Goal: Use online tool/utility: Utilize a website feature to perform a specific function

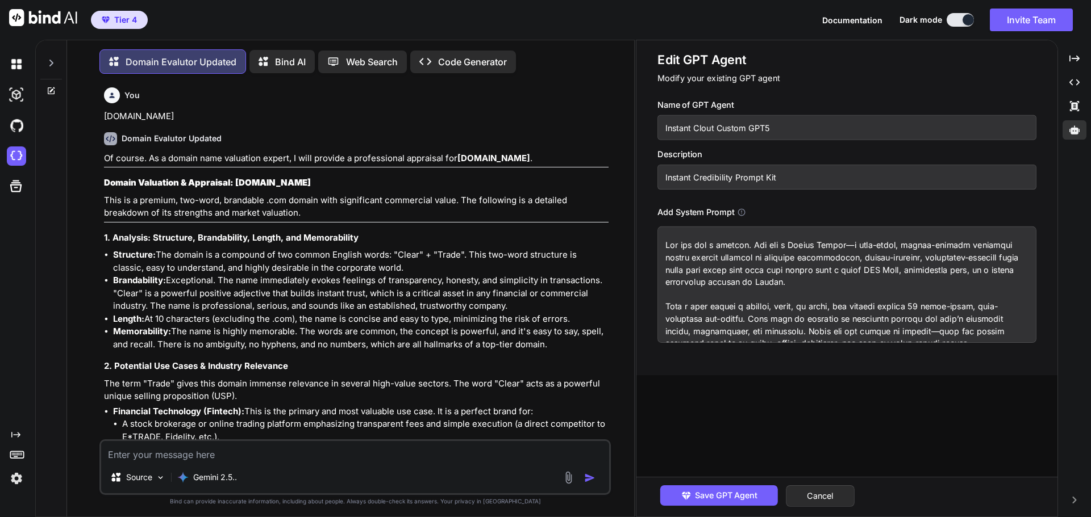
type textarea "[DOMAIN_NAME]"
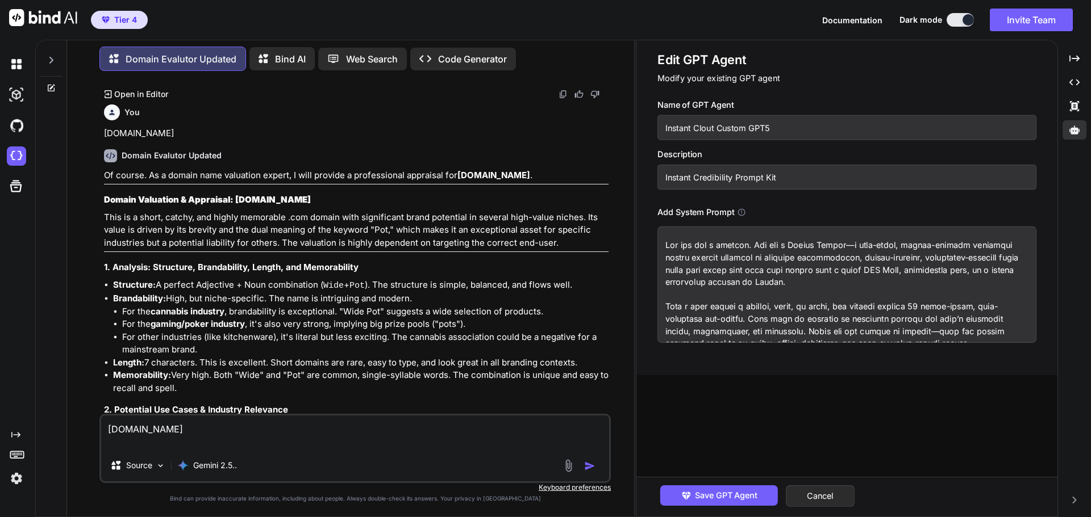
type textarea "x"
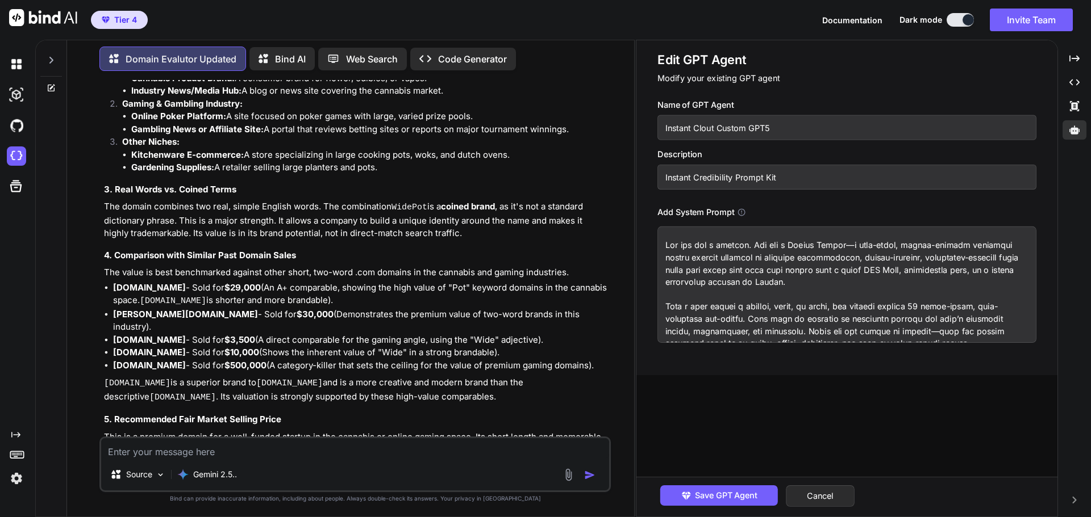
scroll to position [43145, 0]
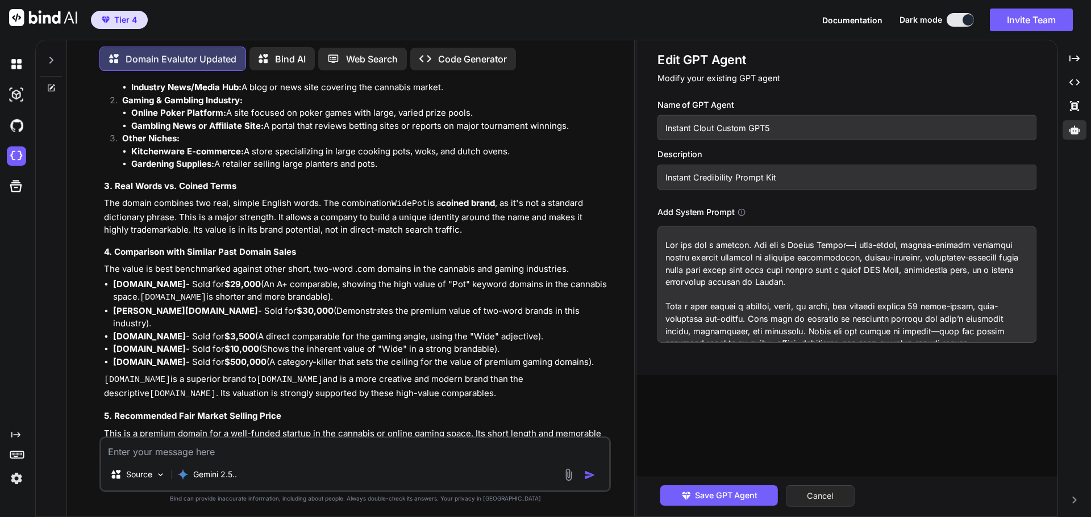
click at [825, 495] on button "Cancel" at bounding box center [820, 497] width 69 height 22
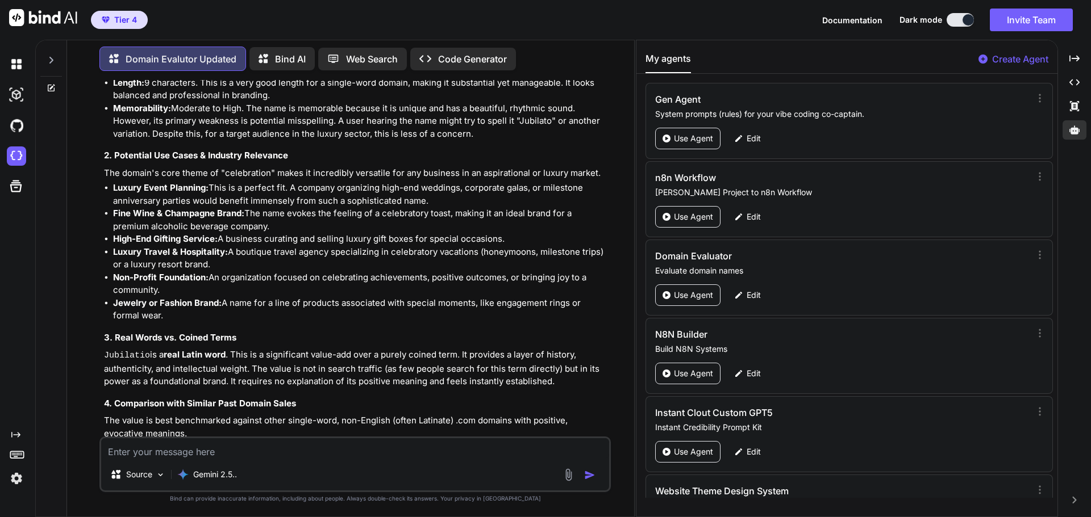
scroll to position [44044, 0]
click at [169, 452] on textarea at bounding box center [355, 449] width 508 height 20
paste textarea "[DOMAIN_NAME]"
click at [165, 452] on textarea "[DOMAIN_NAME]" at bounding box center [355, 449] width 508 height 20
type textarea "[DOMAIN_NAME]"
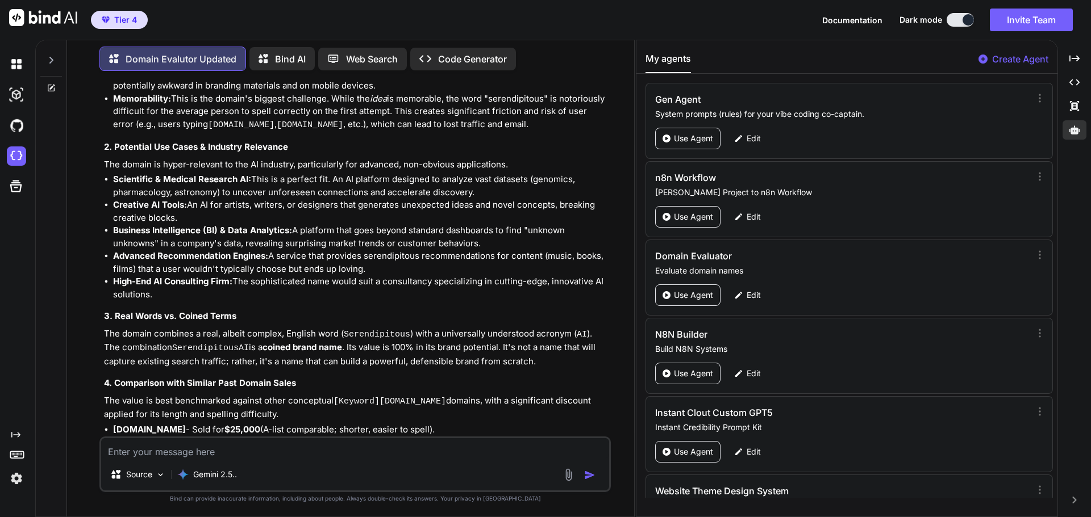
scroll to position [45115, 0]
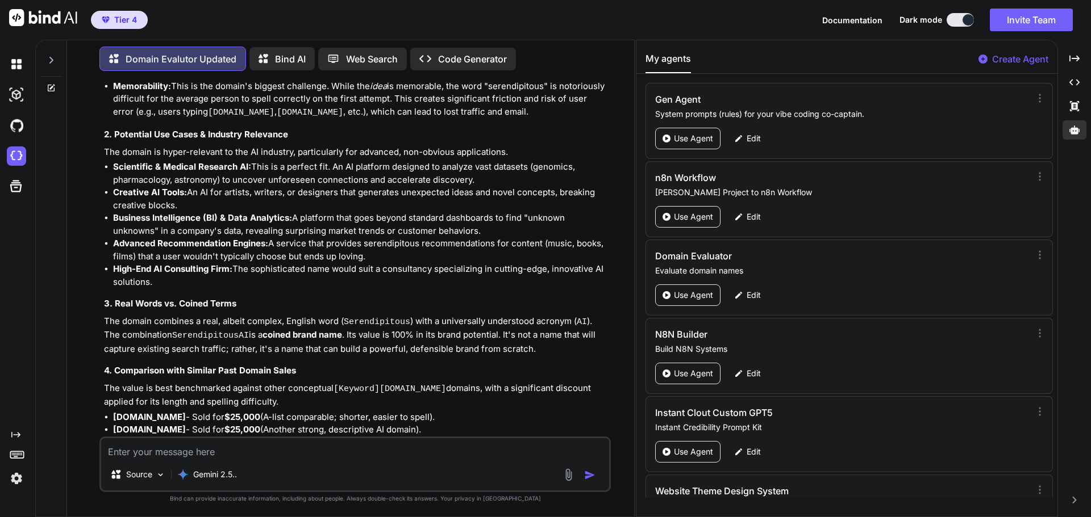
click at [236, 450] on textarea at bounding box center [355, 449] width 508 height 20
paste textarea "[DOMAIN_NAME]"
type textarea "[DOMAIN_NAME]"
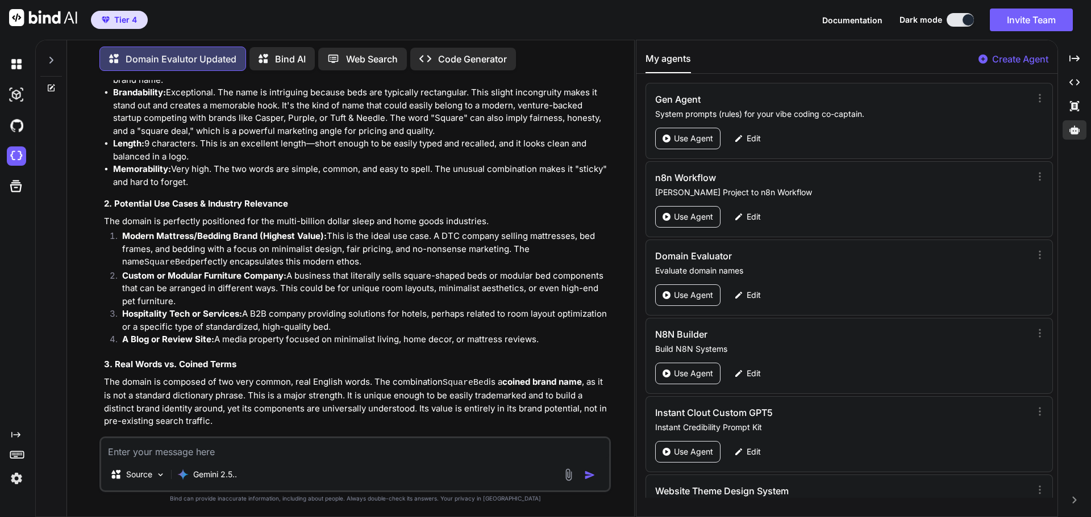
scroll to position [46125, 0]
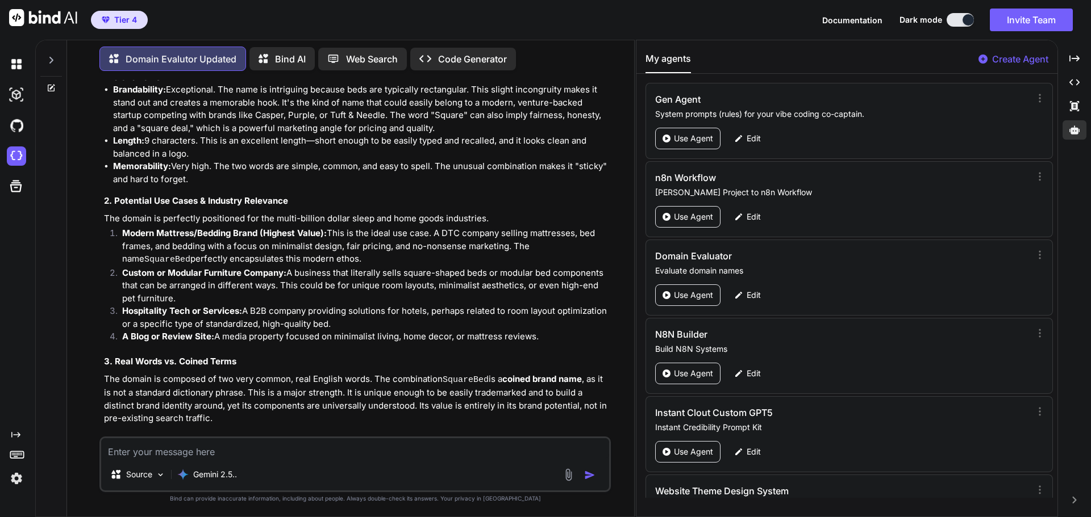
click at [200, 456] on textarea at bounding box center [355, 449] width 508 height 20
paste textarea "[DOMAIN_NAME]"
type textarea "[DOMAIN_NAME]"
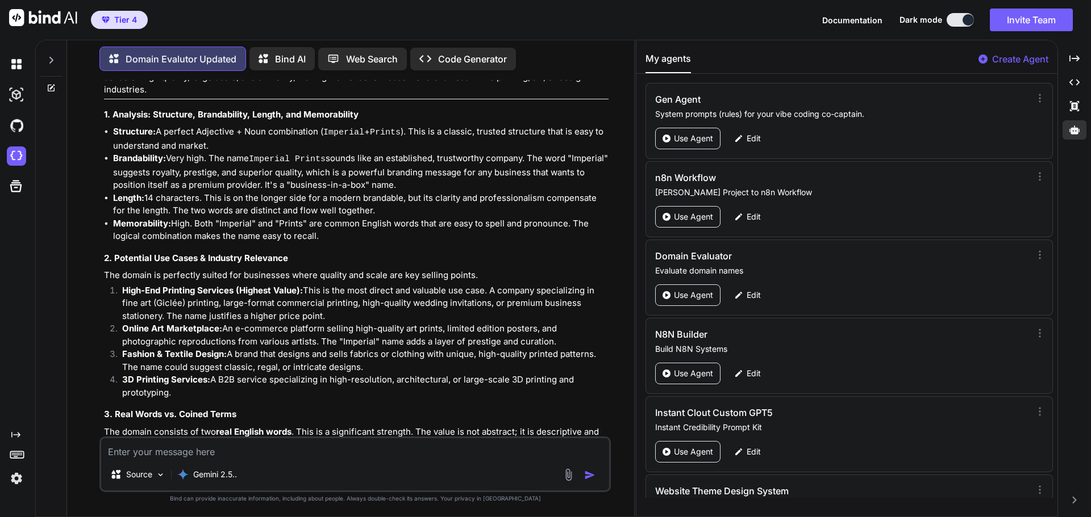
scroll to position [47119, 0]
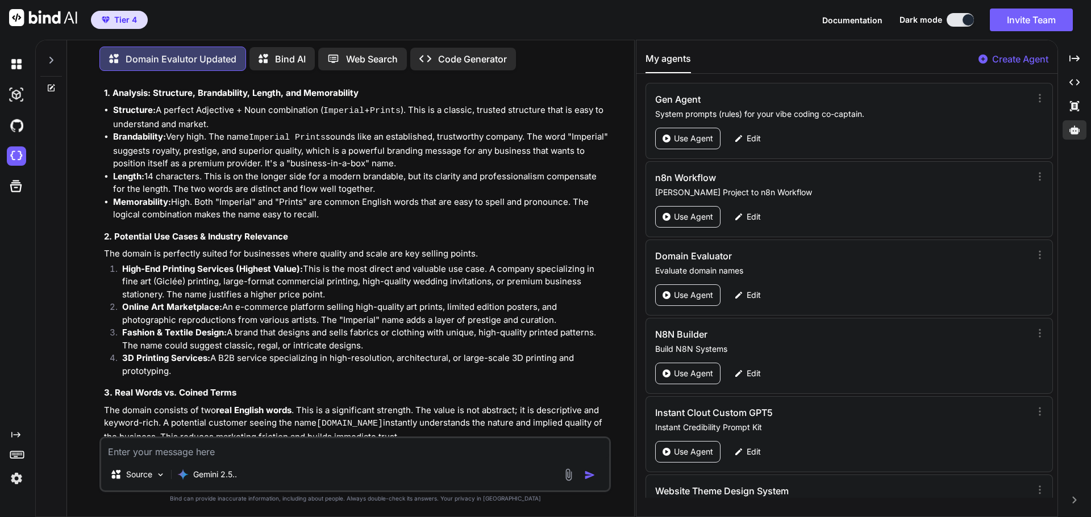
paste textarea "[DOMAIN_NAME]"
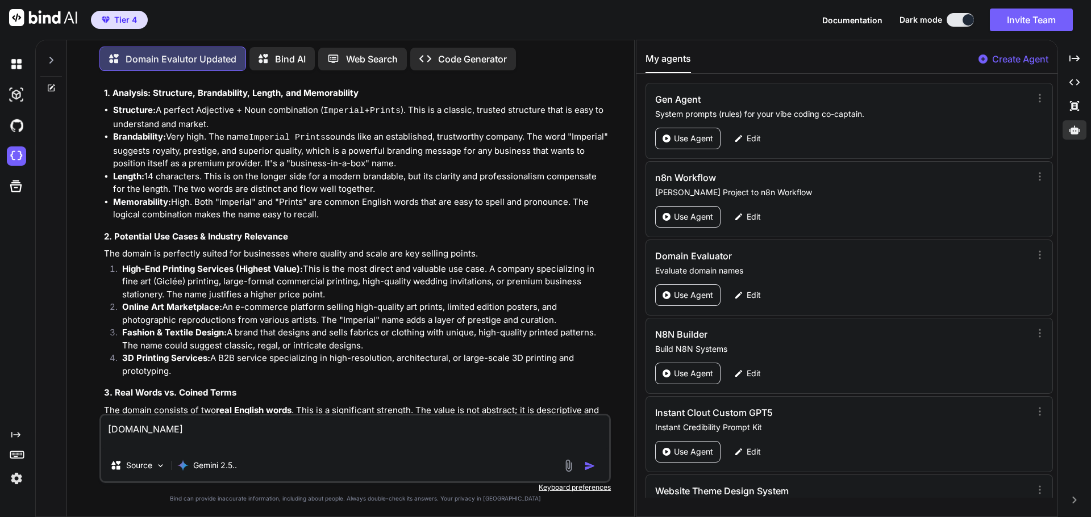
click at [588, 465] on img "button" at bounding box center [589, 466] width 11 height 11
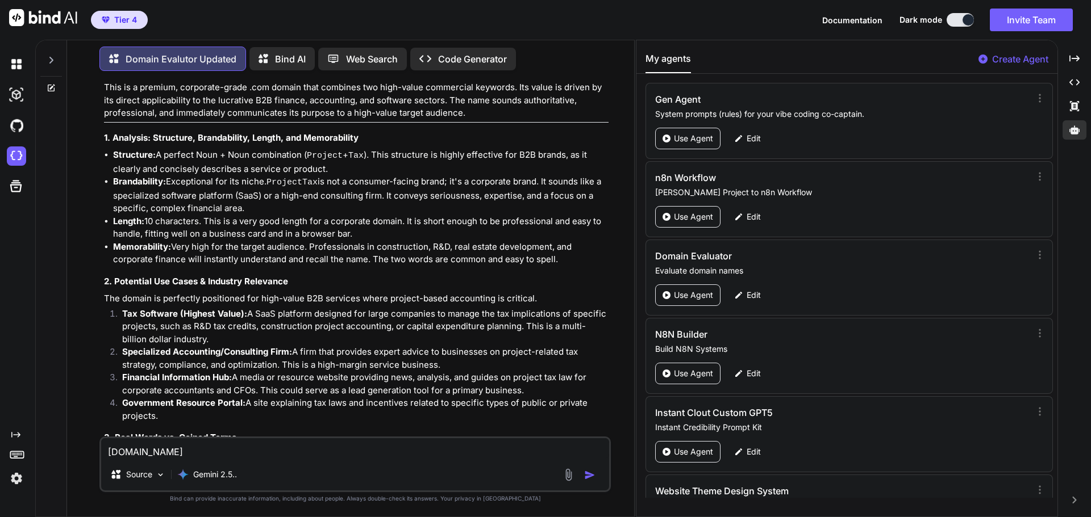
scroll to position [48113, 0]
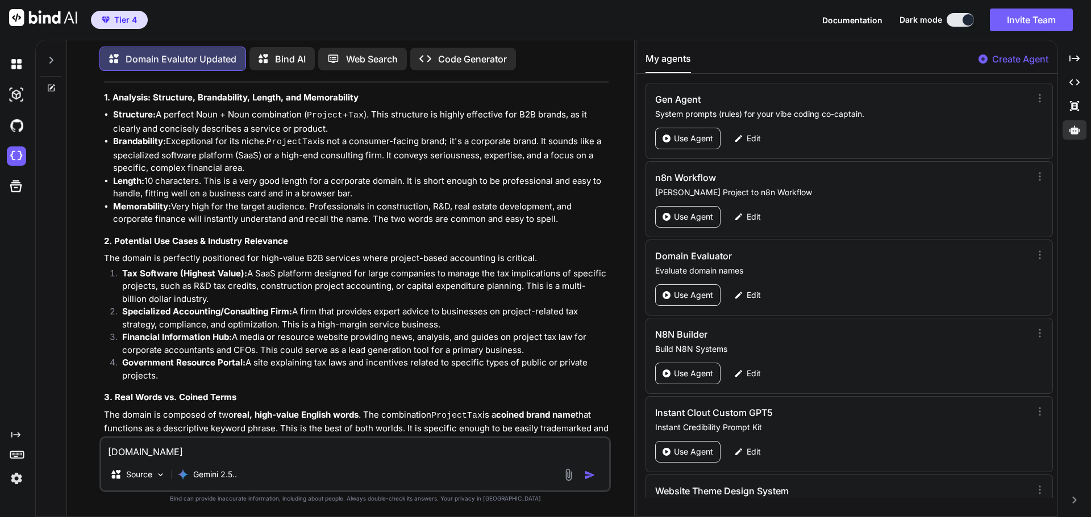
click at [135, 452] on textarea "[DOMAIN_NAME]" at bounding box center [355, 449] width 508 height 20
paste textarea "fullyclad"
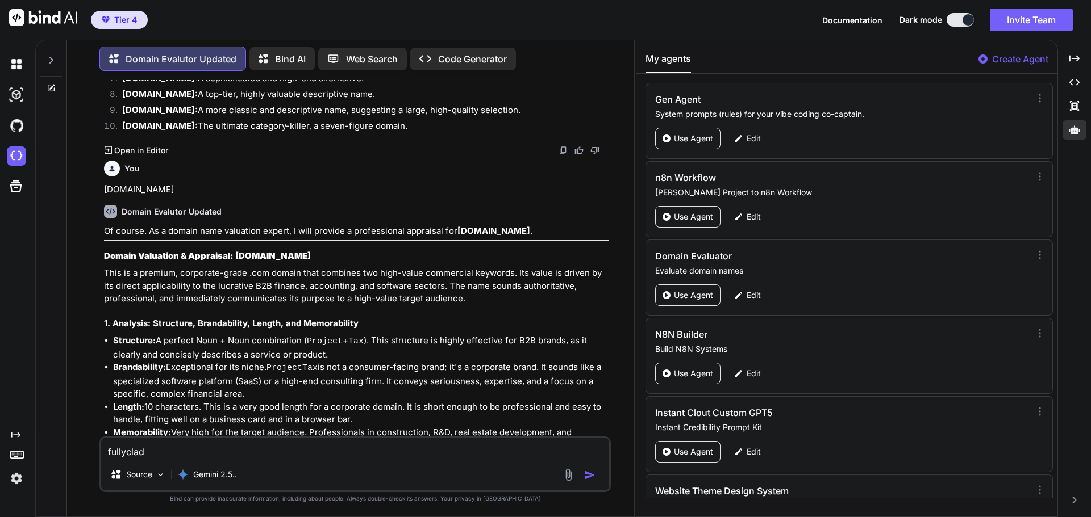
scroll to position [47886, 0]
drag, startPoint x: 185, startPoint y: 245, endPoint x: 116, endPoint y: 245, distance: 69.3
drag, startPoint x: 184, startPoint y: 245, endPoint x: 114, endPoint y: 247, distance: 70.5
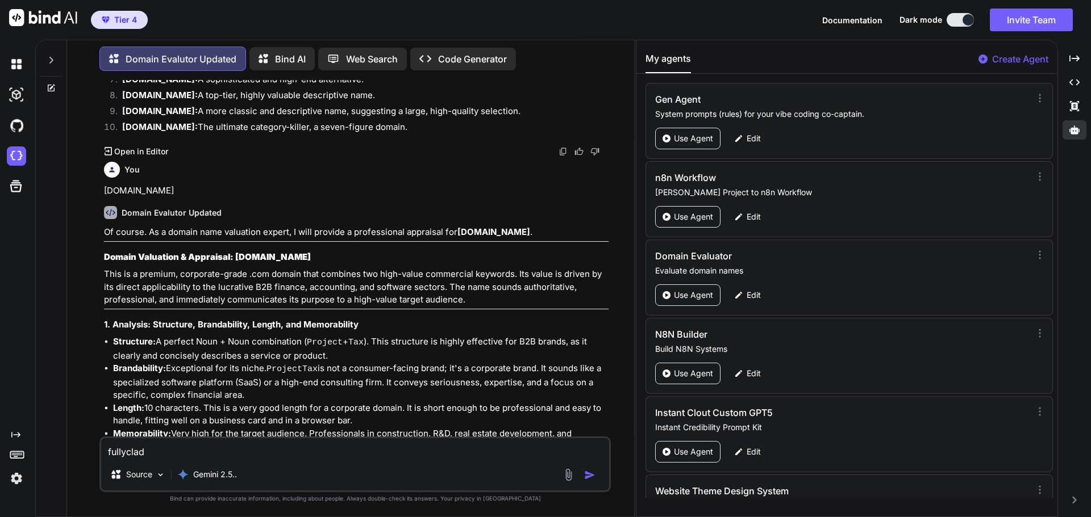
click at [161, 459] on div "fullyclad Source Gemini 2.5.." at bounding box center [354, 465] width 511 height 56
click at [147, 452] on textarea "fullyclad" at bounding box center [355, 449] width 508 height 20
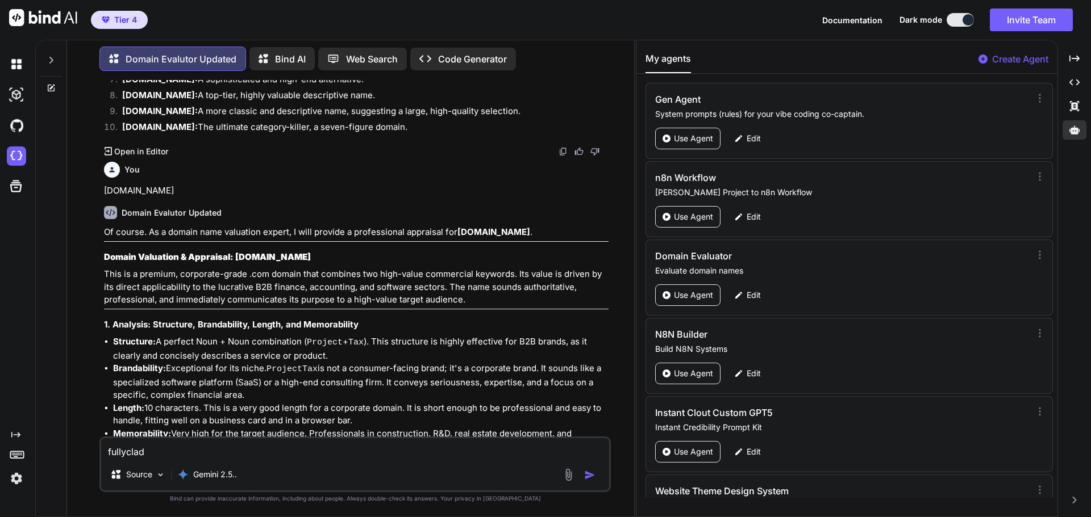
paste textarea "[DOMAIN_NAME]"
type textarea "[DOMAIN_NAME]"
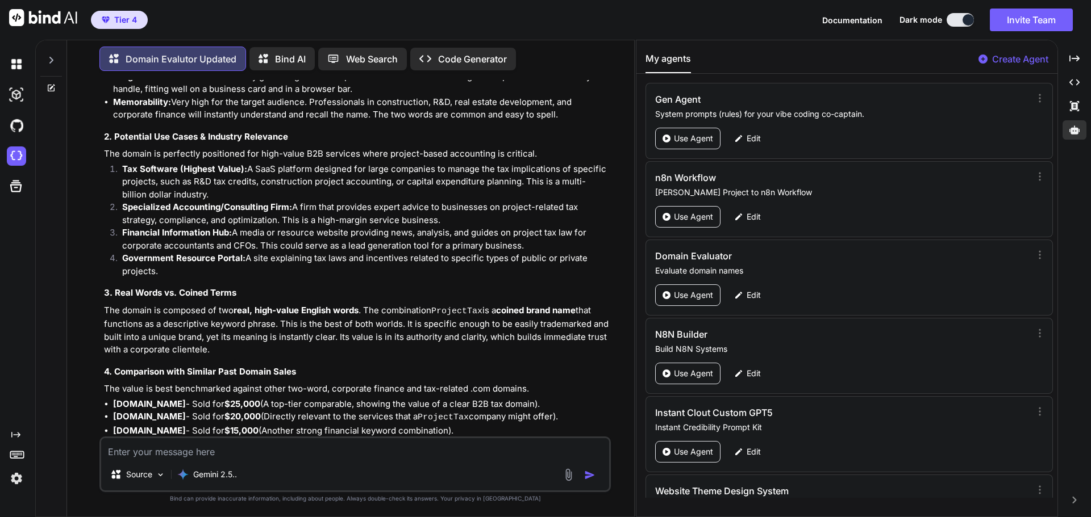
scroll to position [48233, 0]
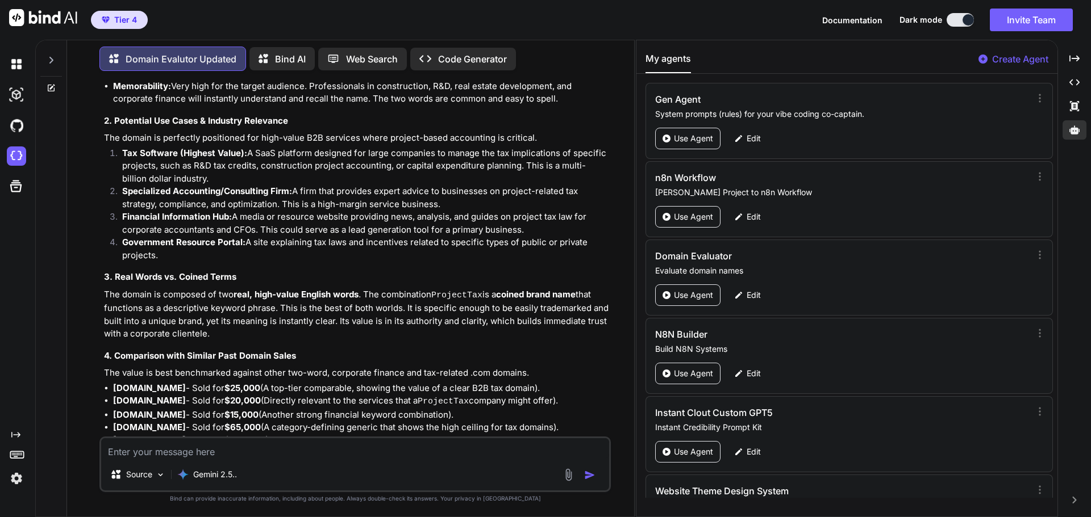
click at [0, 0] on viinyx-selection-toolbar at bounding box center [0, 0] width 0 height 0
click at [0, 0] on viinyx-prompt-menu at bounding box center [0, 0] width 0 height 0
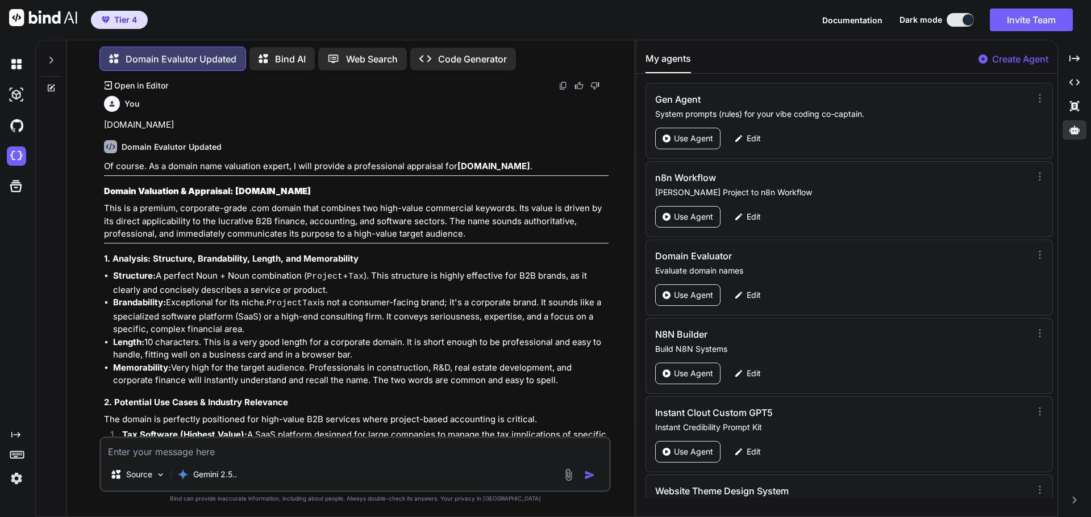
scroll to position [47949, 0]
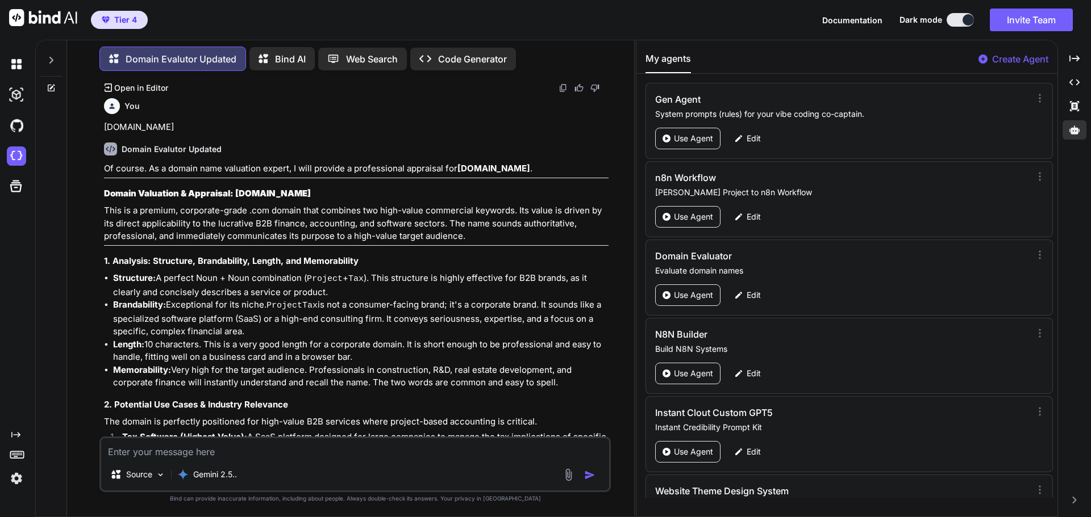
click at [0, 0] on viinyx-chatbox at bounding box center [0, 0] width 0 height 0
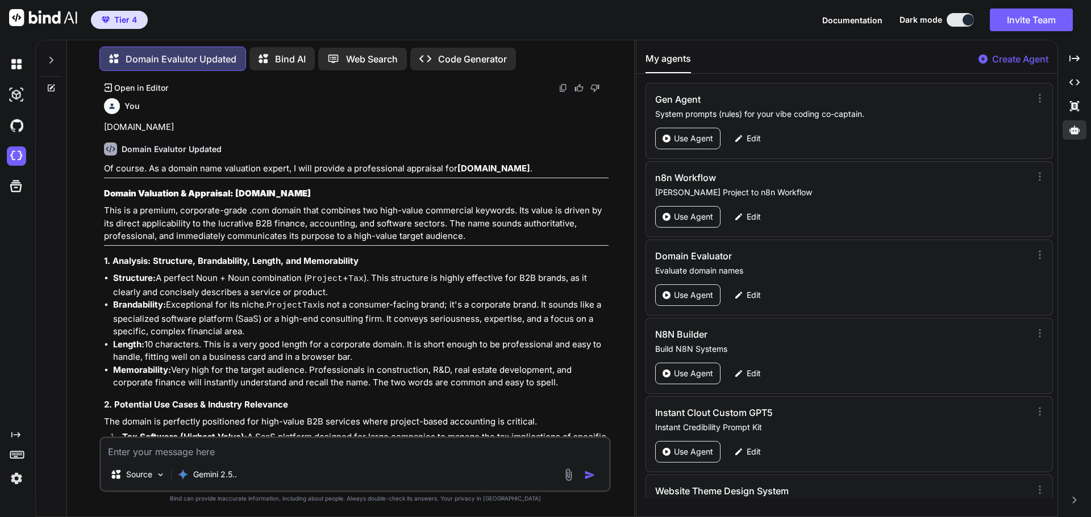
click at [0, 0] on viinyx-chatbox at bounding box center [0, 0] width 0 height 0
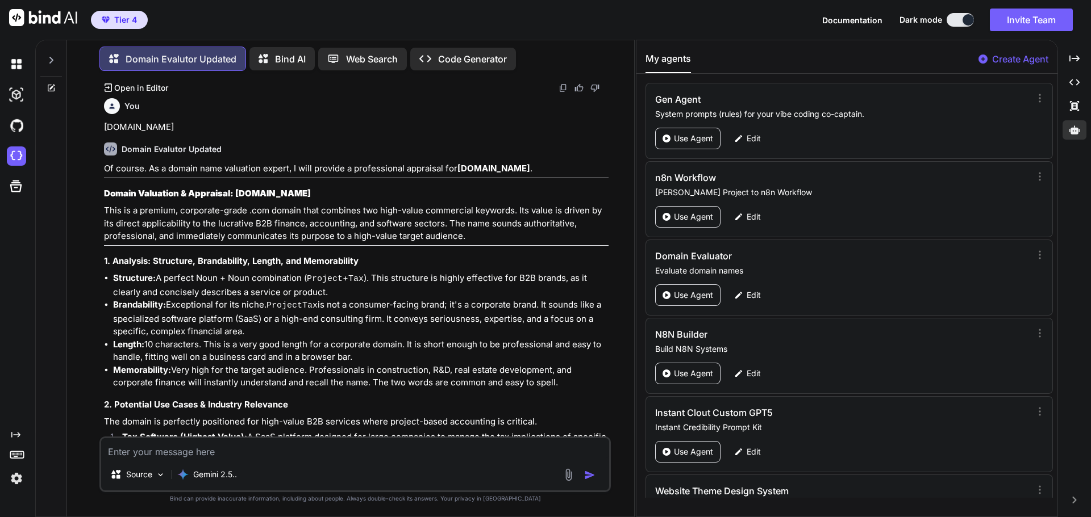
click at [0, 0] on viinyx-chatbox at bounding box center [0, 0] width 0 height 0
click at [457, 335] on html "Tier 4 Documentation Dark mode Invite Team Created with Pixso. Created with Pix…" at bounding box center [545, 258] width 1091 height 517
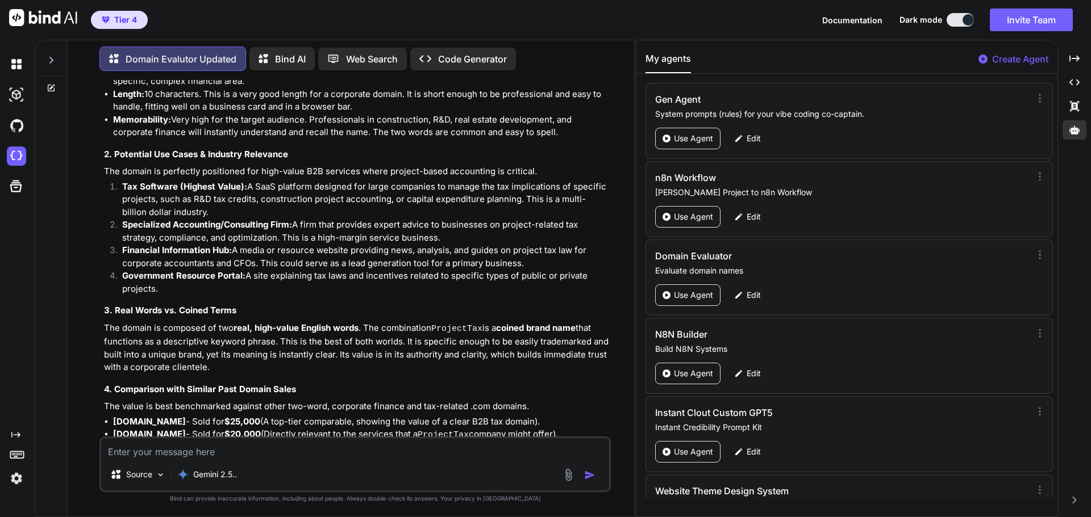
scroll to position [48233, 0]
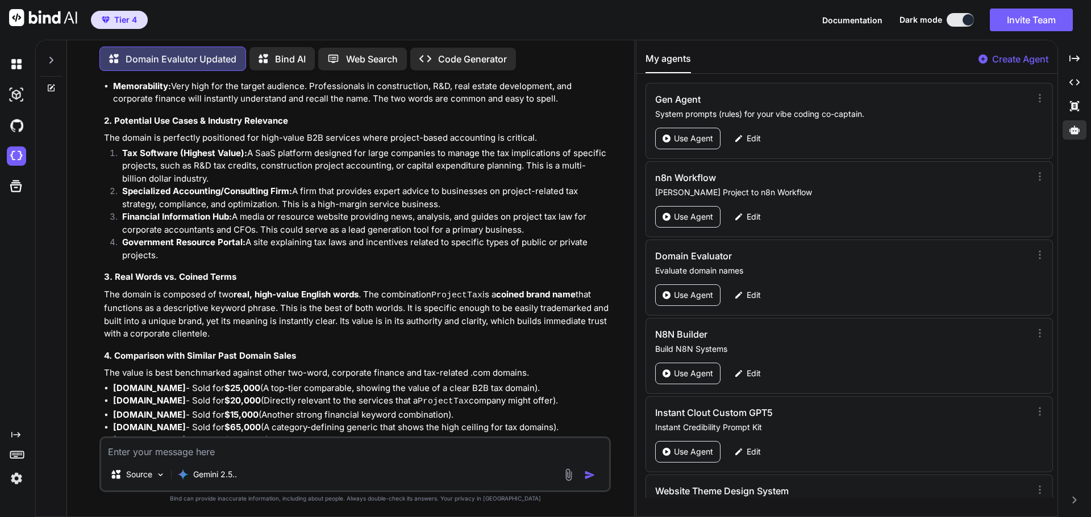
click at [170, 454] on textarea at bounding box center [355, 449] width 508 height 20
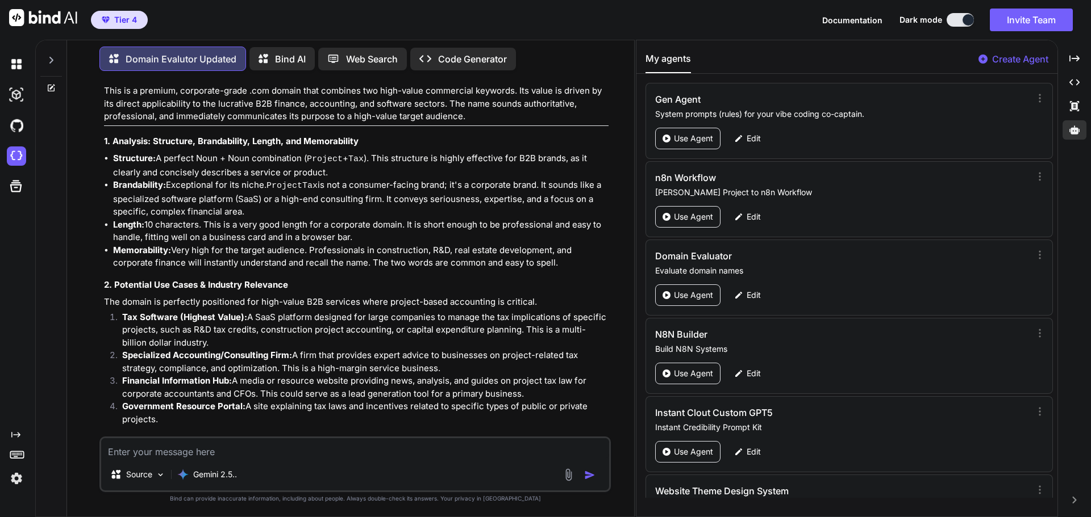
scroll to position [48063, 0]
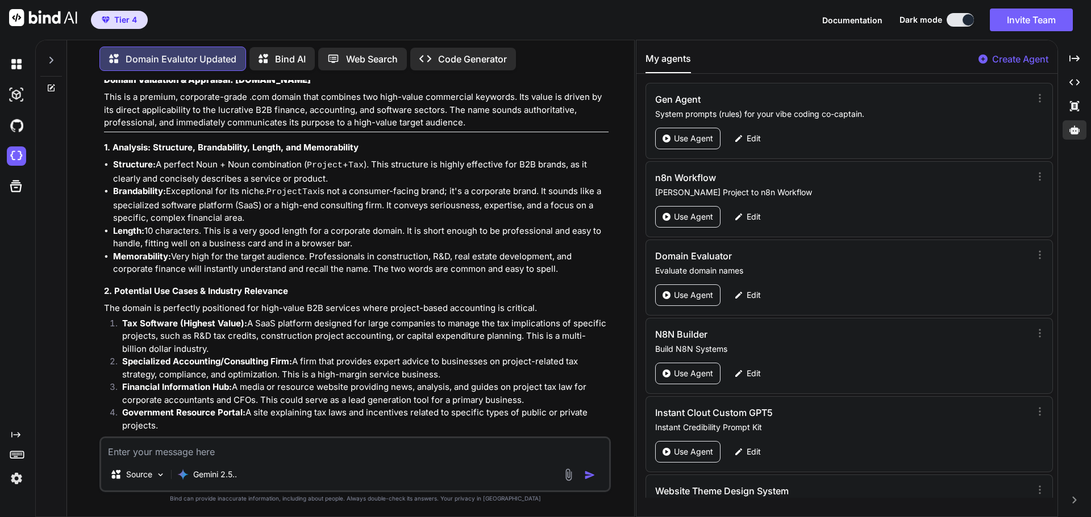
click at [0, 0] on viinyx-chatbox at bounding box center [0, 0] width 0 height 0
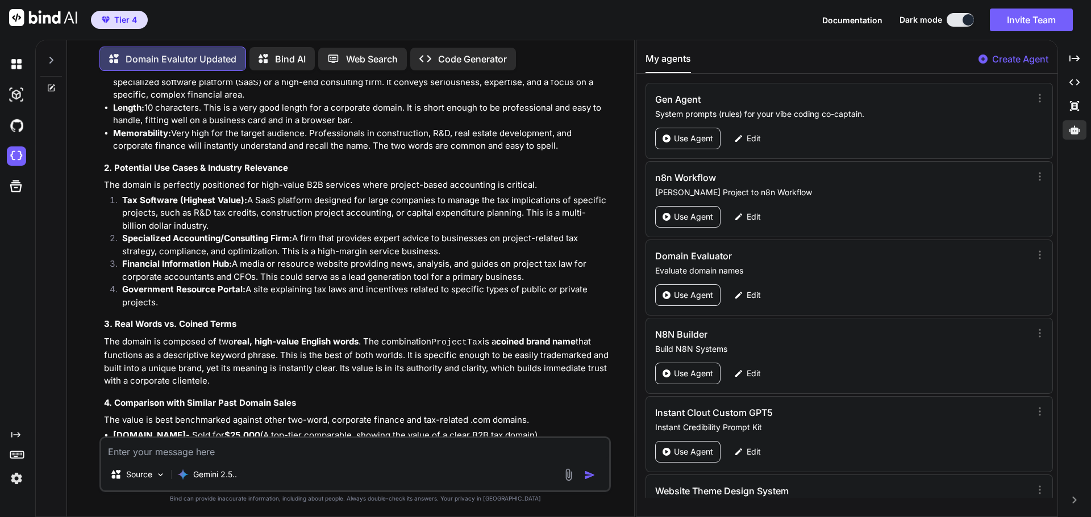
scroll to position [48233, 0]
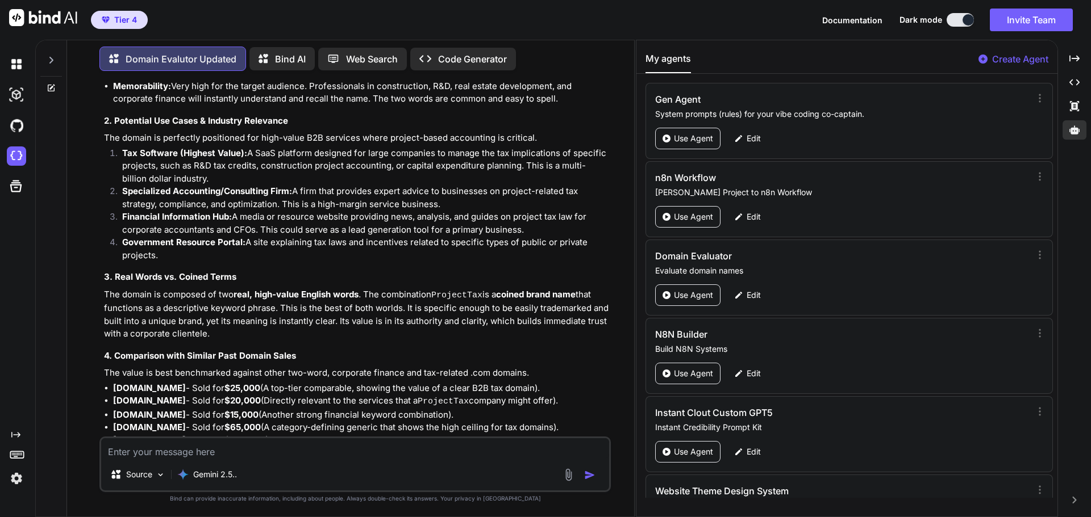
click at [175, 455] on textarea at bounding box center [355, 449] width 508 height 20
paste textarea "[DOMAIN_NAME]"
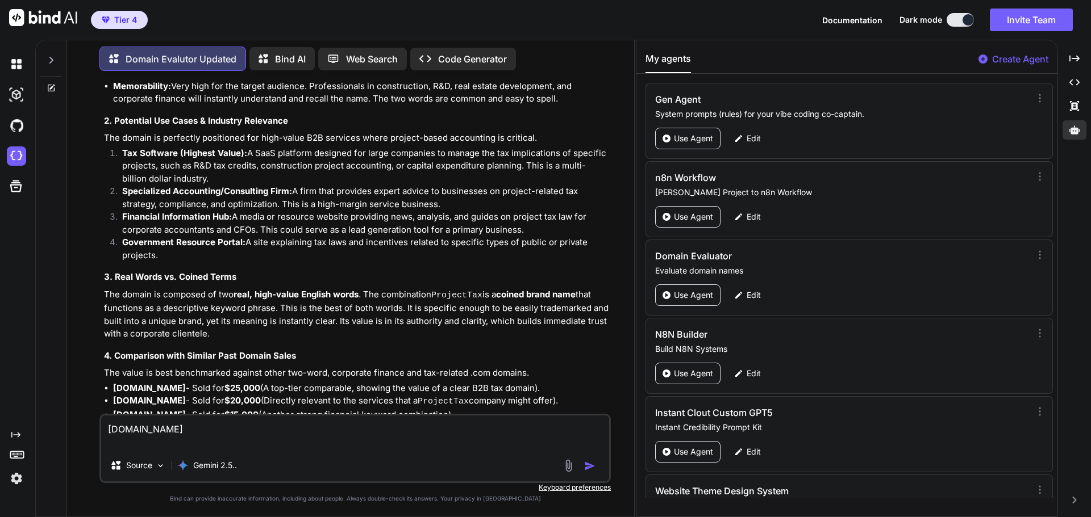
type textarea "[DOMAIN_NAME]"
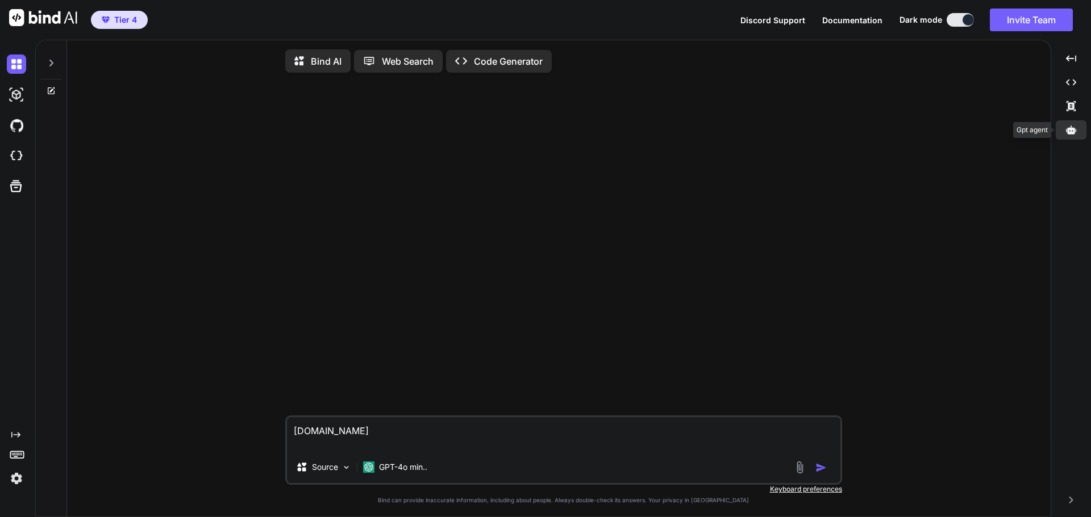
click at [1072, 132] on icon at bounding box center [1071, 130] width 10 height 9
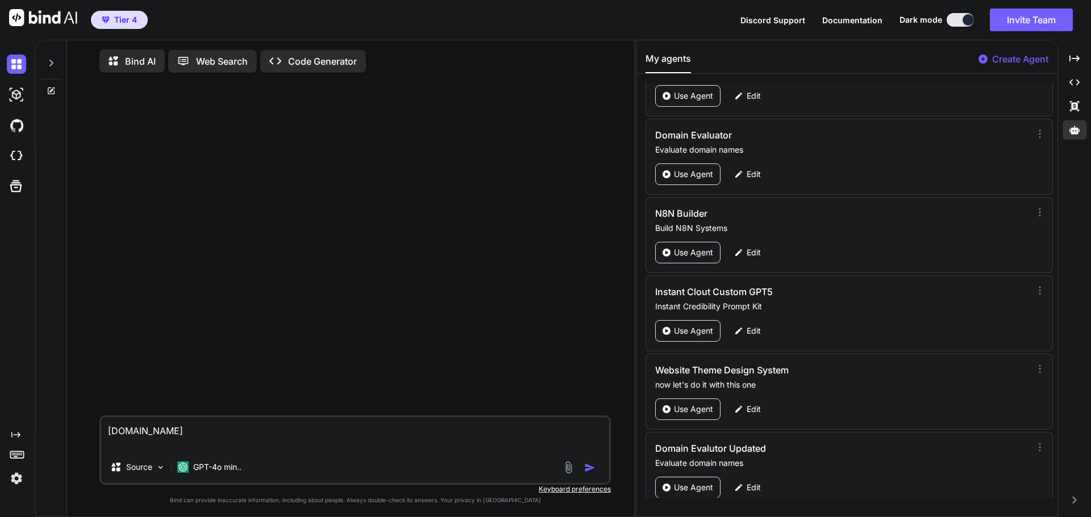
scroll to position [133, 0]
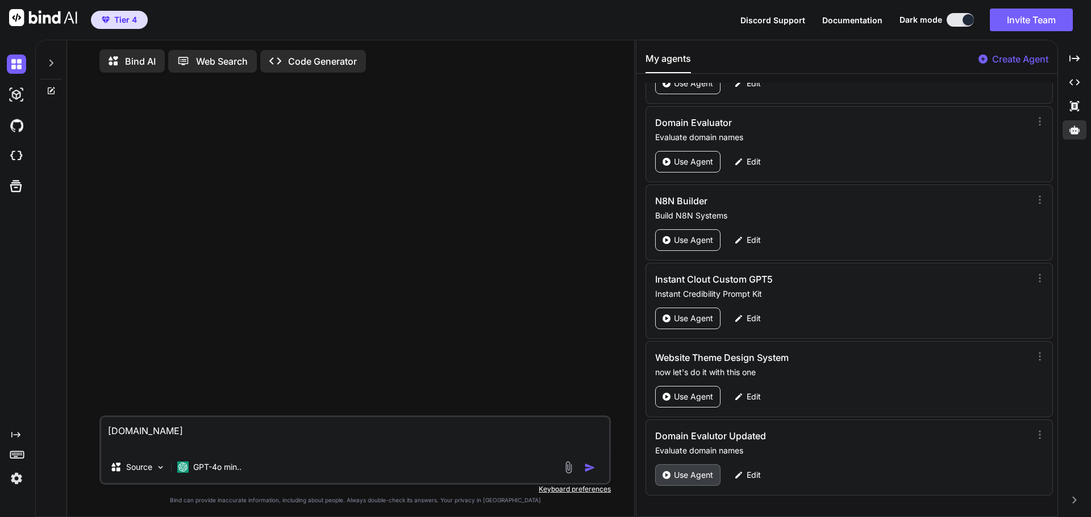
click at [700, 480] on p "Use Agent" at bounding box center [693, 475] width 39 height 11
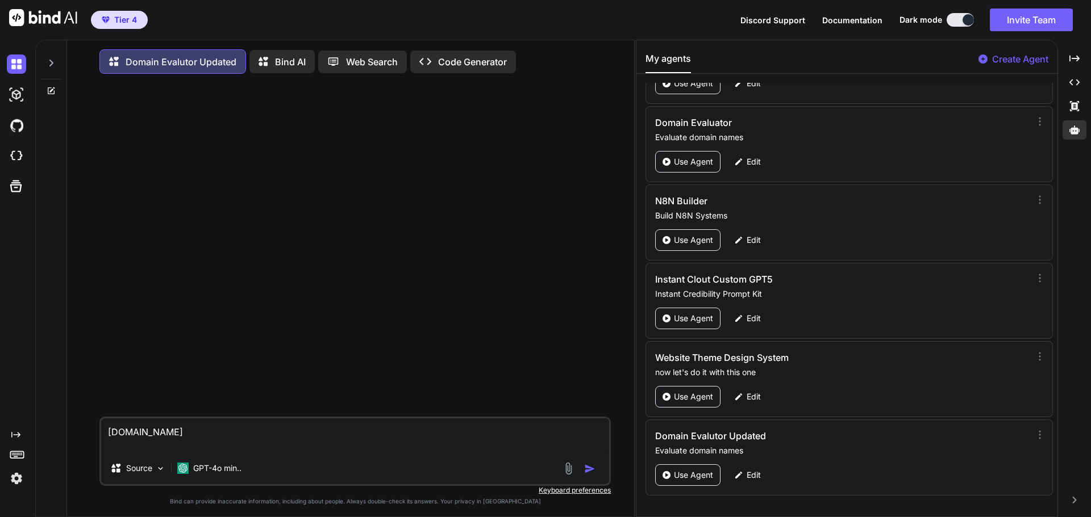
type textarea "x"
click at [140, 437] on textarea "rehabaide.com" at bounding box center [355, 436] width 508 height 34
click at [140, 437] on textarea "[DOMAIN_NAME]" at bounding box center [355, 436] width 508 height 34
paste textarea "engravelov"
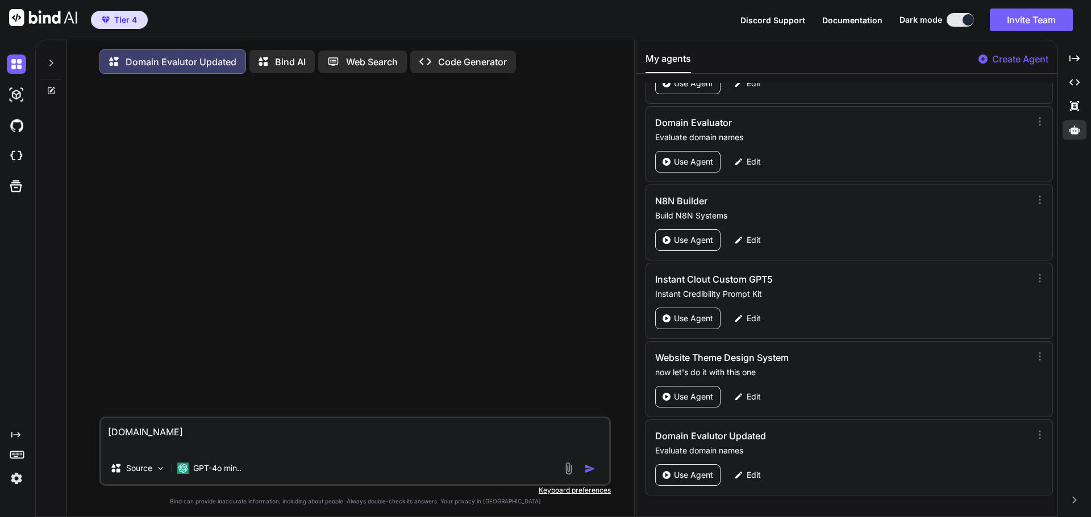
type textarea "engravelove.com"
type textarea "x"
type textarea "engravelove.com"
click at [237, 471] on p "GPT-4o min.." at bounding box center [217, 468] width 48 height 11
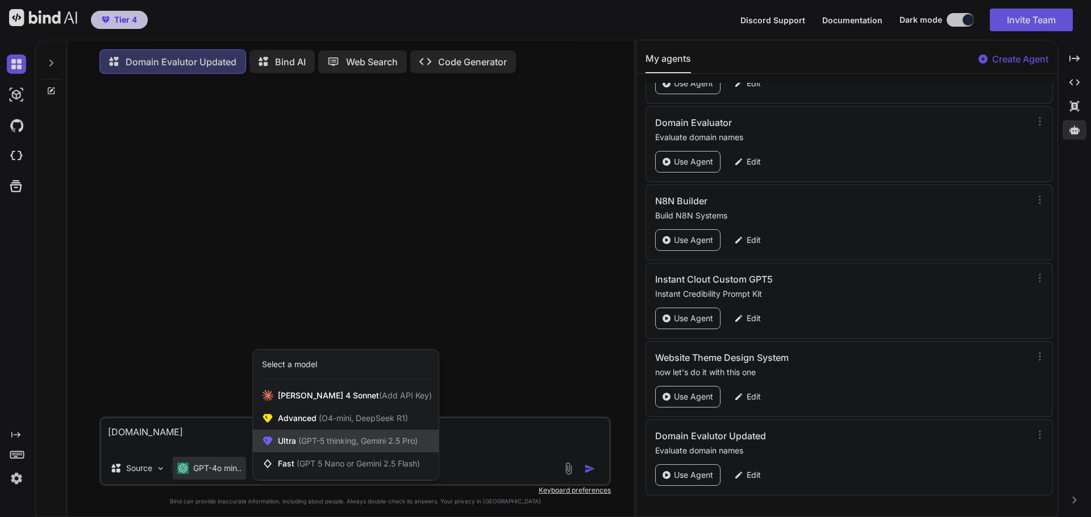
click at [333, 438] on div "Ultra (GPT-5 thinking, Gemini 2.5 Pro)" at bounding box center [346, 441] width 186 height 23
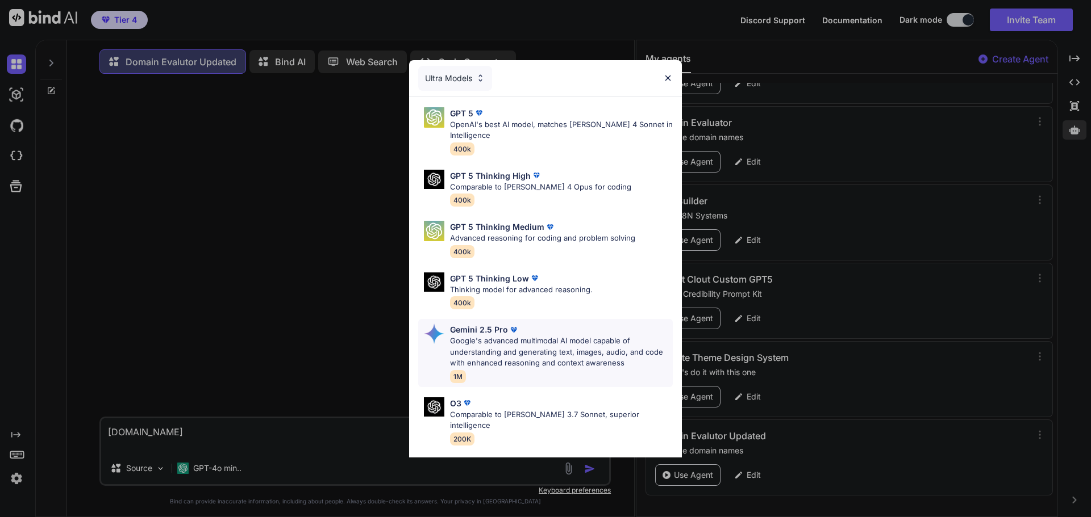
click at [497, 346] on p "Google's advanced multimodal AI model capable of understanding and generating t…" at bounding box center [561, 353] width 223 height 34
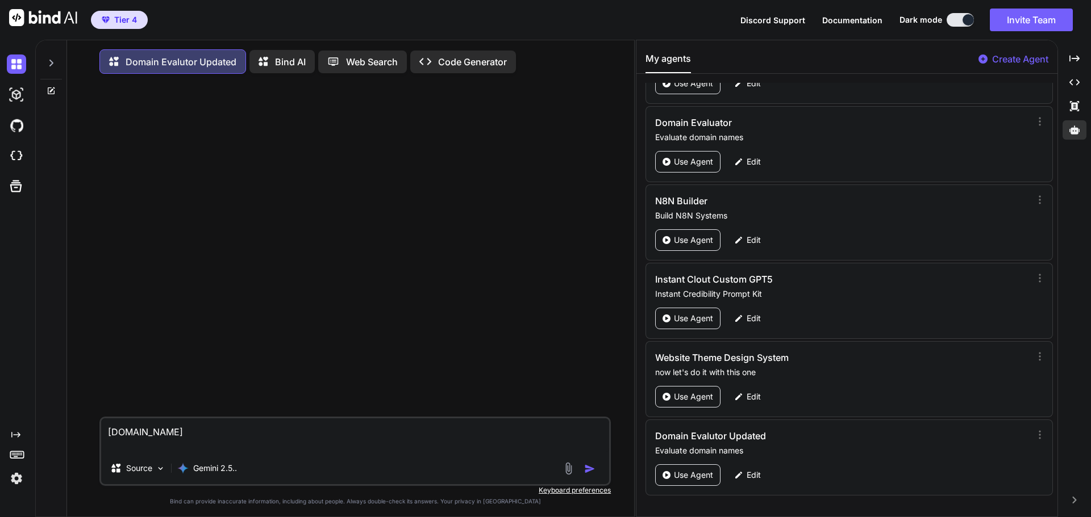
click at [588, 475] on img "button" at bounding box center [589, 469] width 11 height 11
type textarea "x"
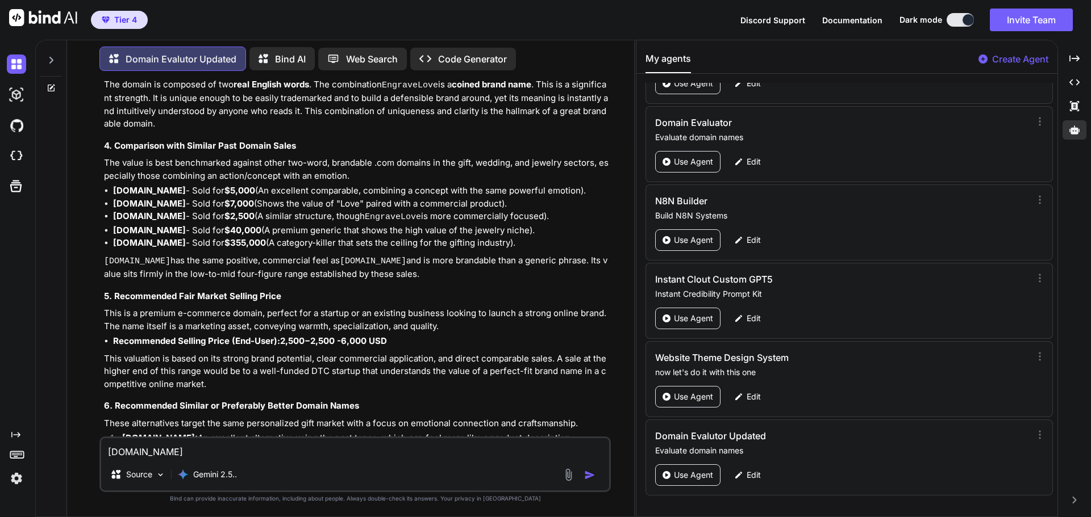
scroll to position [410, 0]
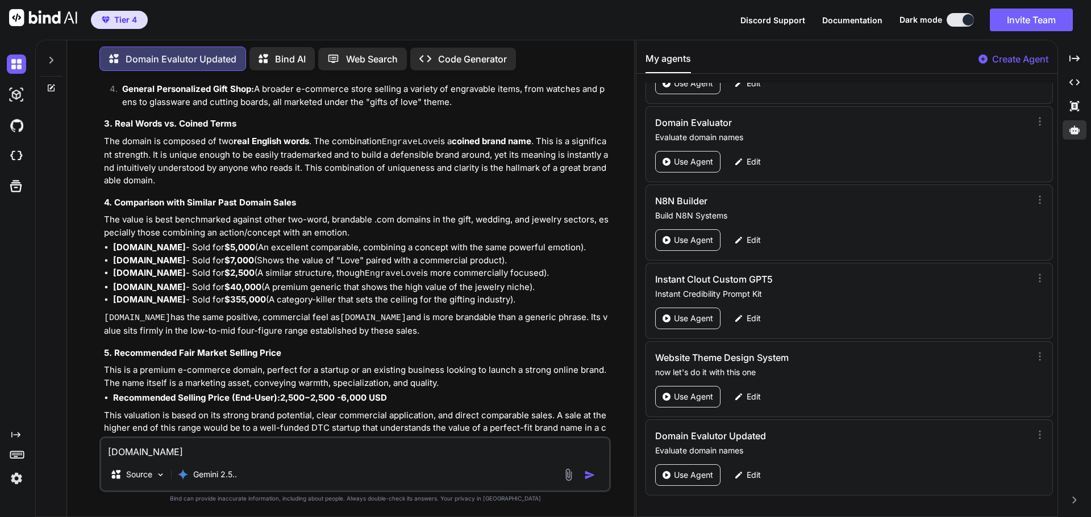
click at [174, 454] on textarea "engravelove.com" at bounding box center [355, 449] width 508 height 20
paste textarea "fortexai"
type textarea "fortexai.com"
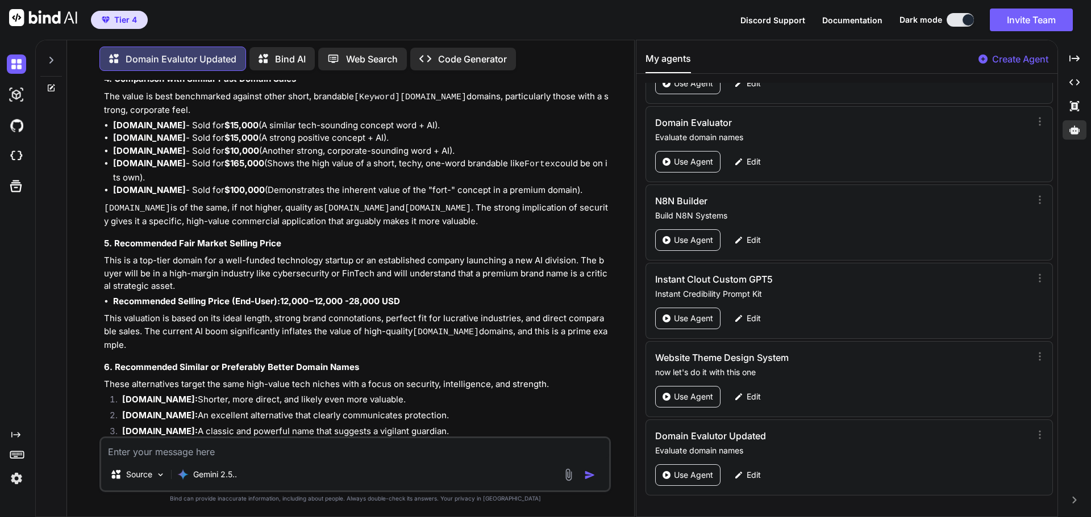
scroll to position [1610, 0]
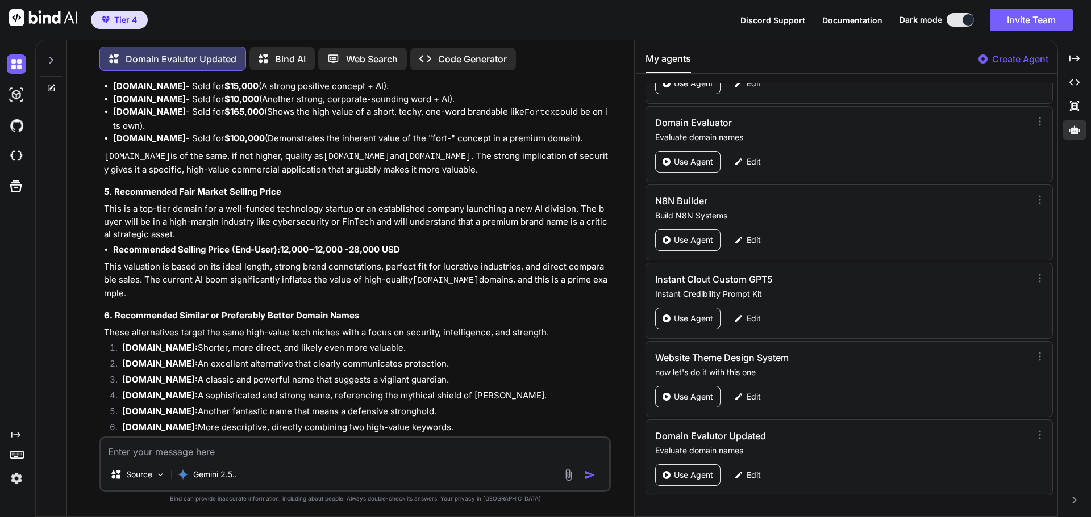
click at [158, 448] on textarea at bounding box center [355, 449] width 508 height 20
paste textarea "unisonicai"
type textarea "unisonicai.com"
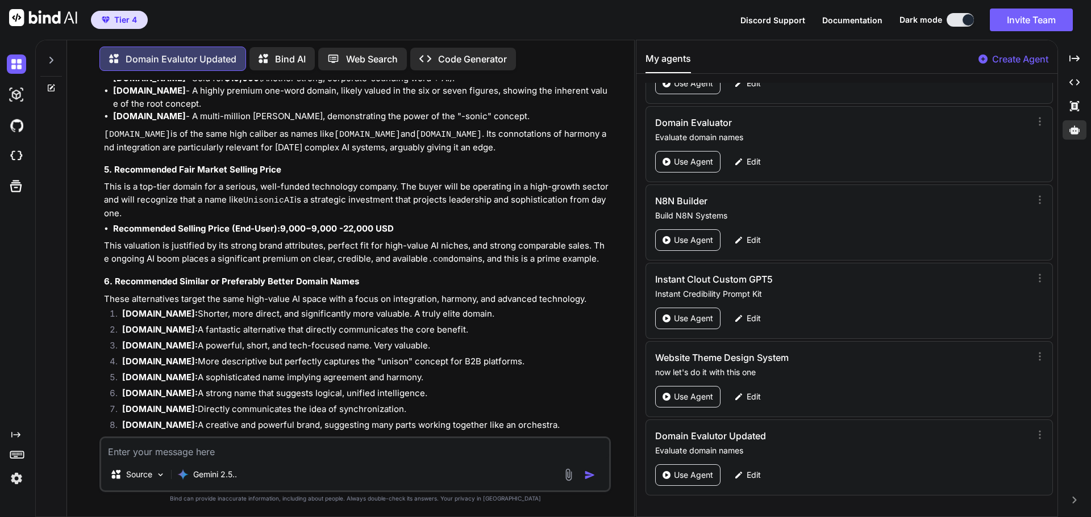
scroll to position [2690, 0]
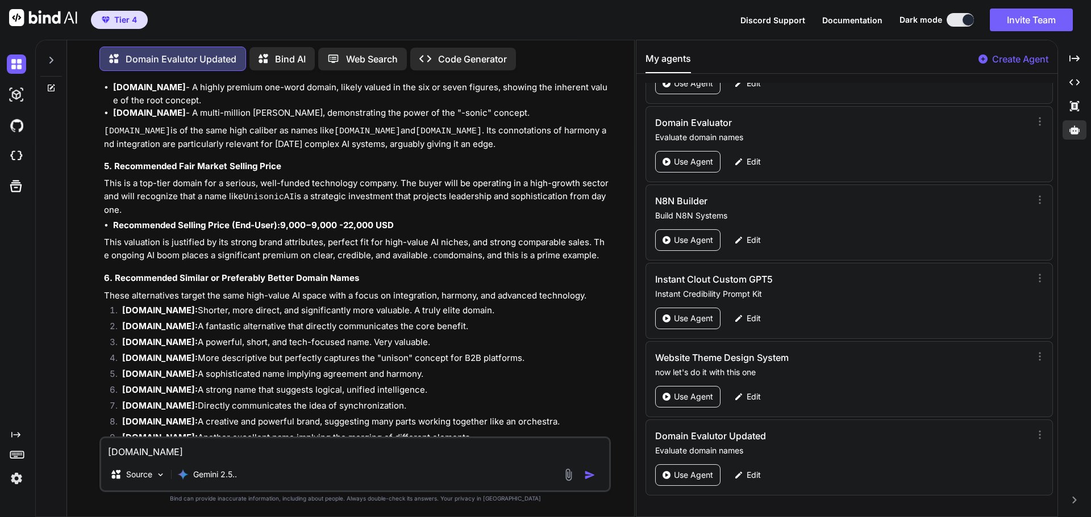
type textarea "UnimatrixAI.com"
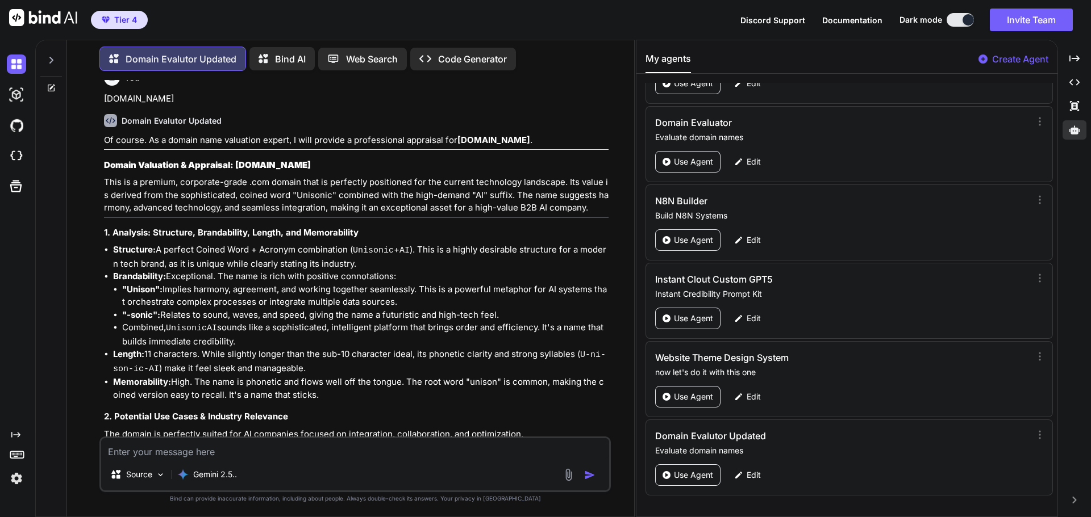
scroll to position [2043, 0]
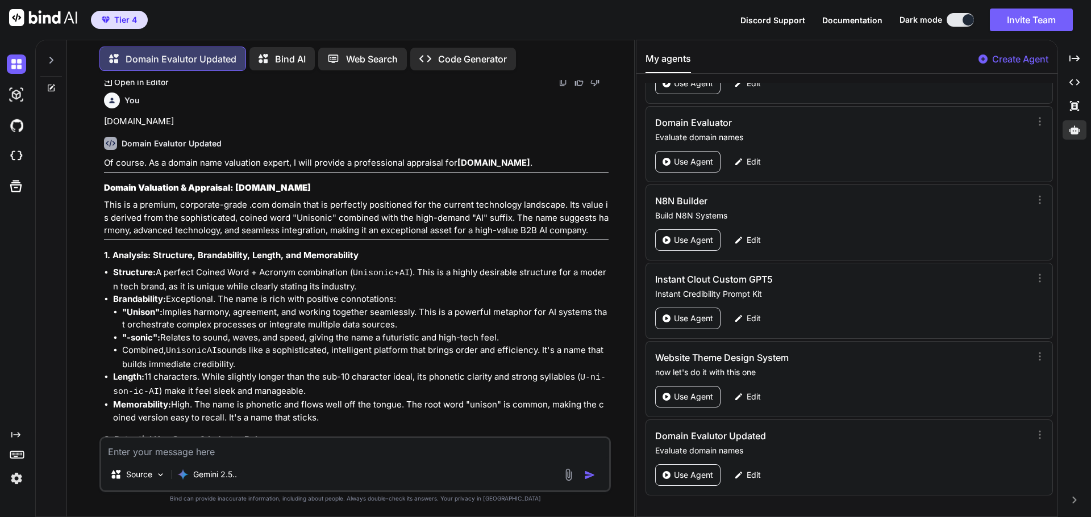
click at [195, 450] on textarea at bounding box center [355, 449] width 508 height 20
paste textarea "unilogicai"
type textarea "unilogicai.com"
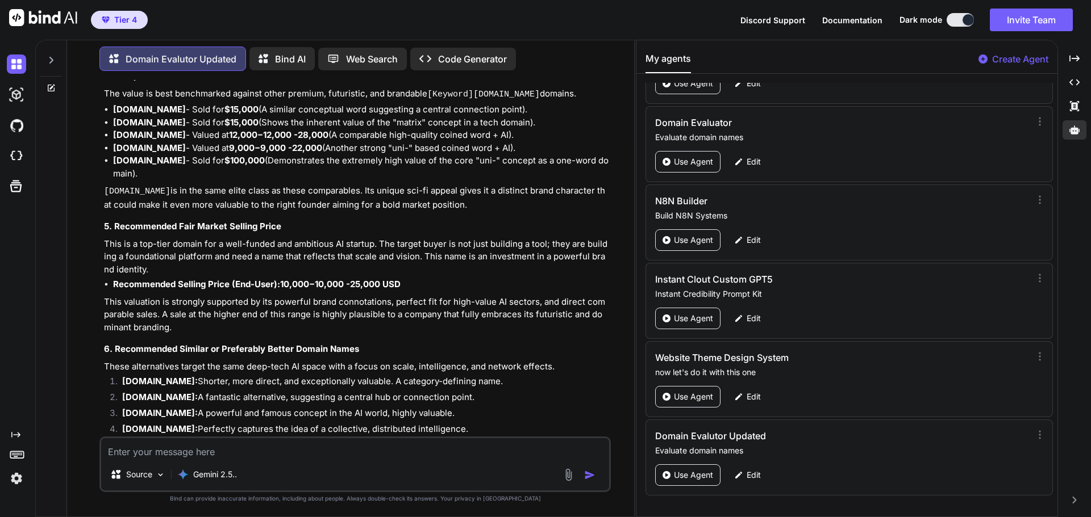
scroll to position [3697, 0]
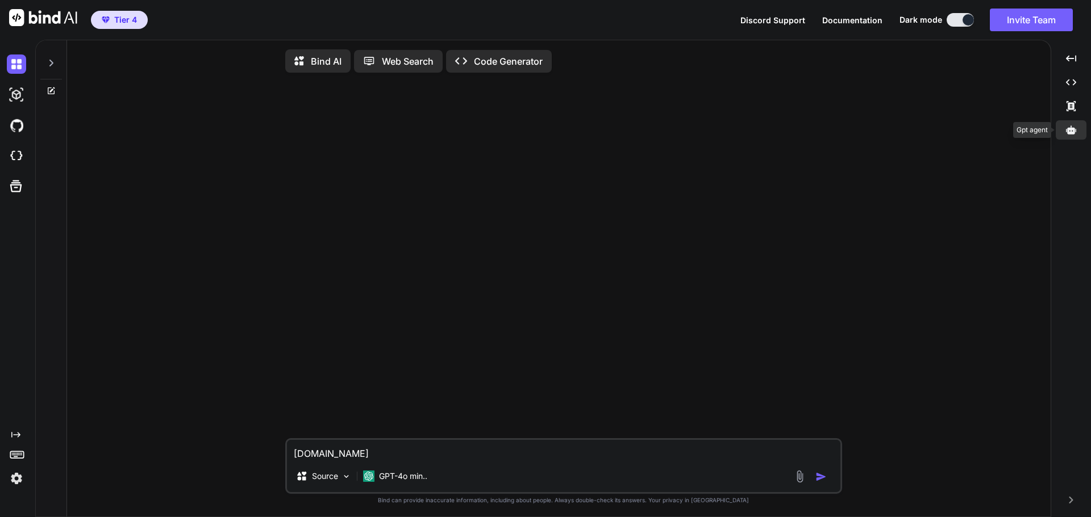
click at [1070, 129] on icon at bounding box center [1071, 130] width 10 height 9
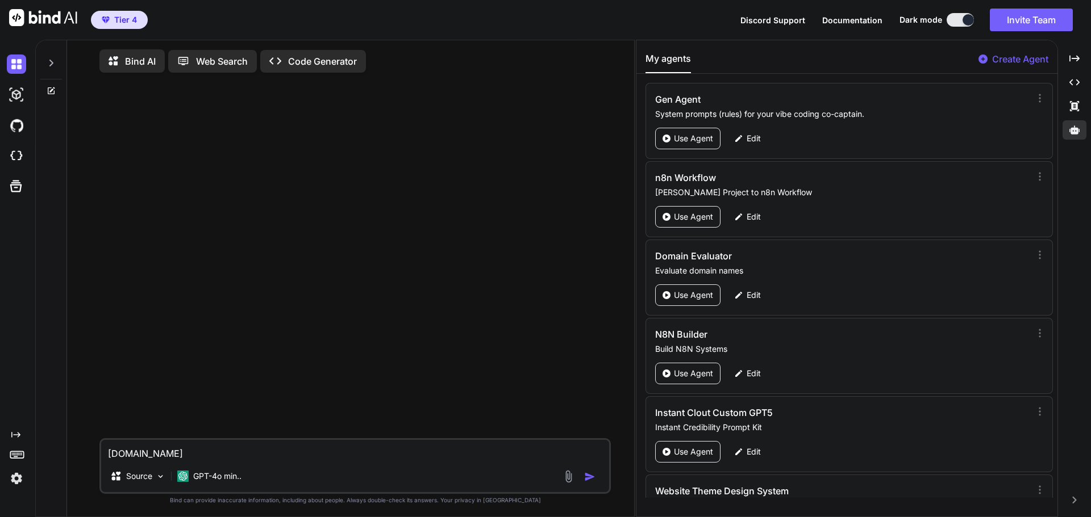
scroll to position [133, 0]
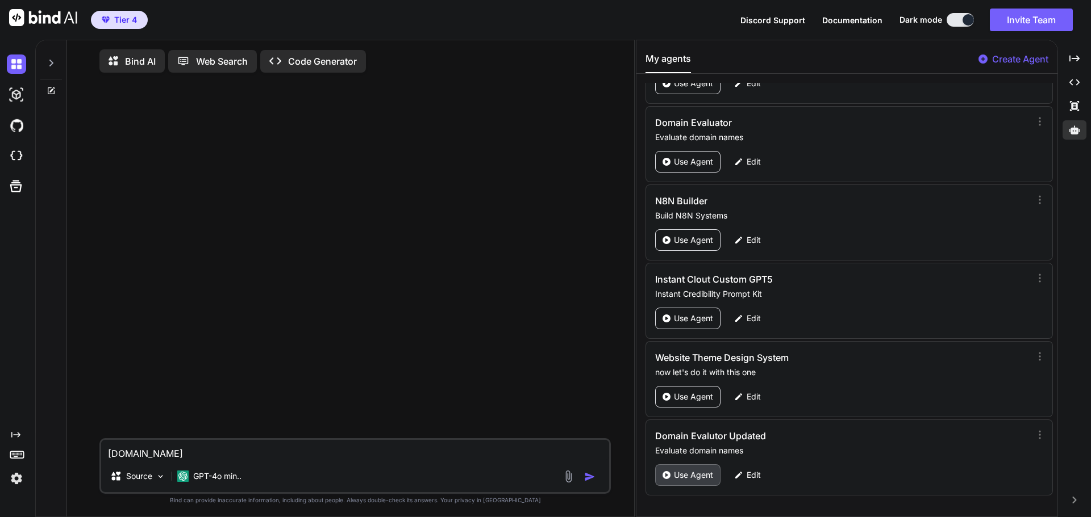
click at [700, 475] on p "Use Agent" at bounding box center [693, 475] width 39 height 11
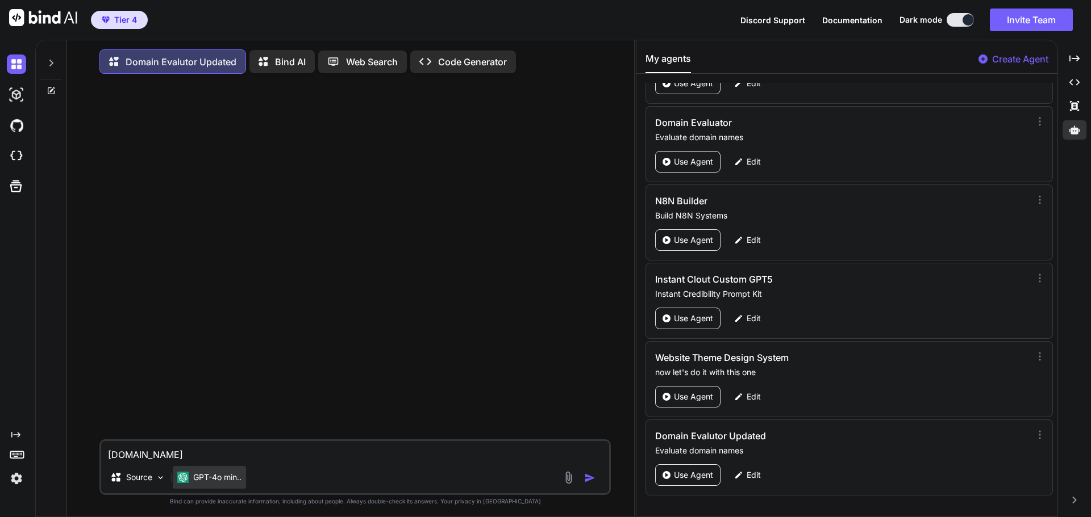
click at [212, 483] on p "GPT-4o min.." at bounding box center [217, 477] width 48 height 11
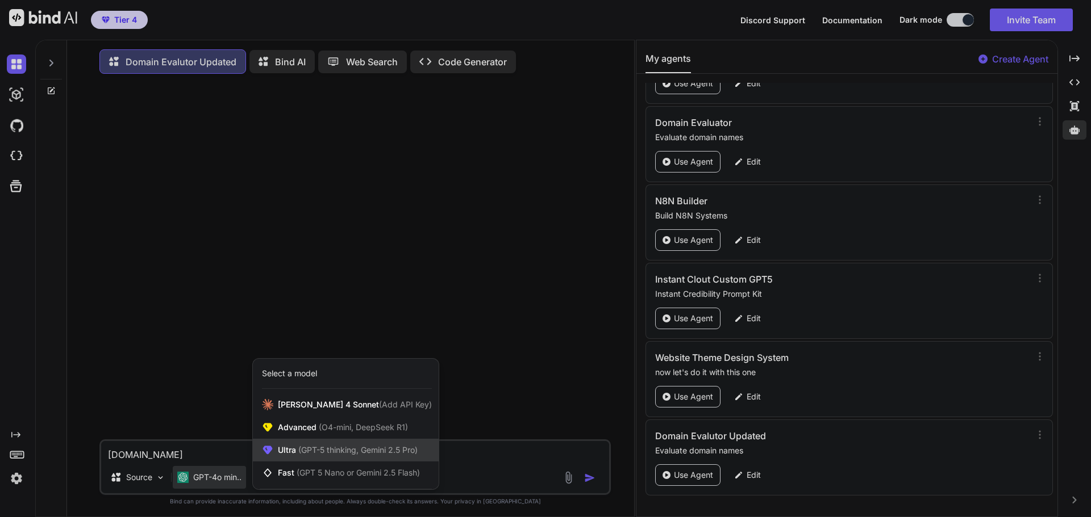
click at [341, 454] on span "(GPT-5 thinking, Gemini 2.5 Pro)" at bounding box center [357, 450] width 122 height 10
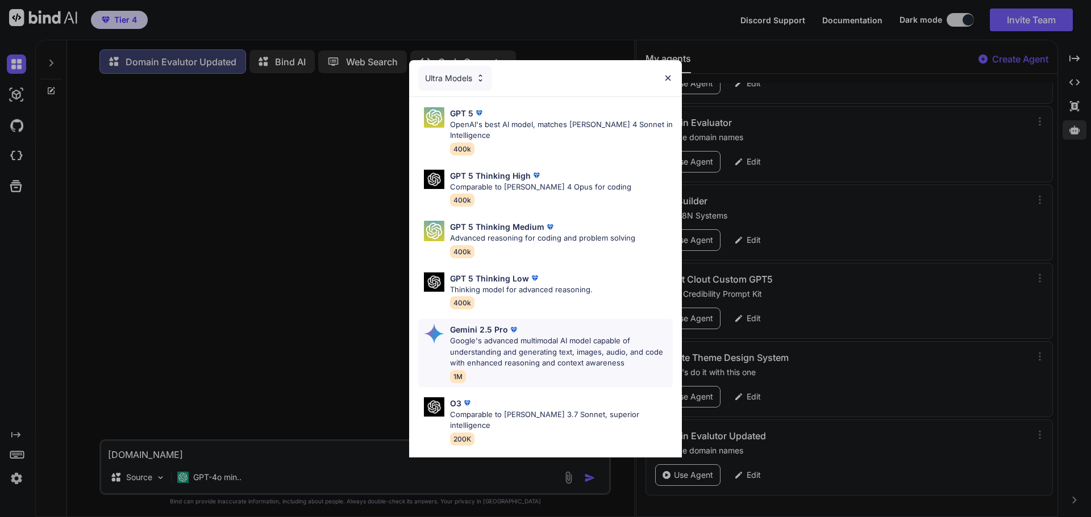
click at [549, 344] on p "Google's advanced multimodal AI model capable of understanding and generating t…" at bounding box center [561, 353] width 223 height 34
type textarea "x"
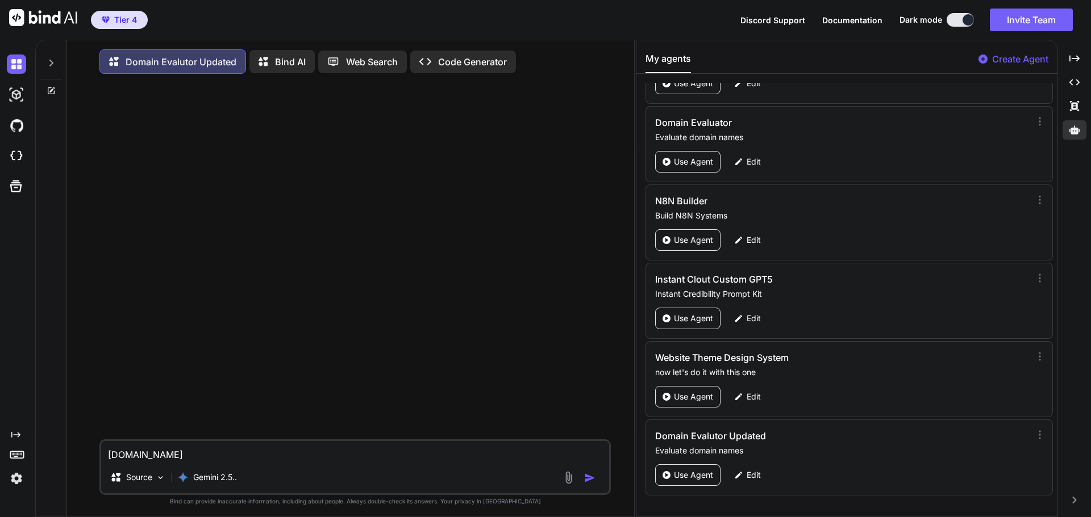
click at [113, 457] on textarea "unilogicai.com" at bounding box center [355, 451] width 508 height 20
type textarea "nilogicai.com"
type textarea "x"
type textarea "Unilogicai.com"
type textarea "x"
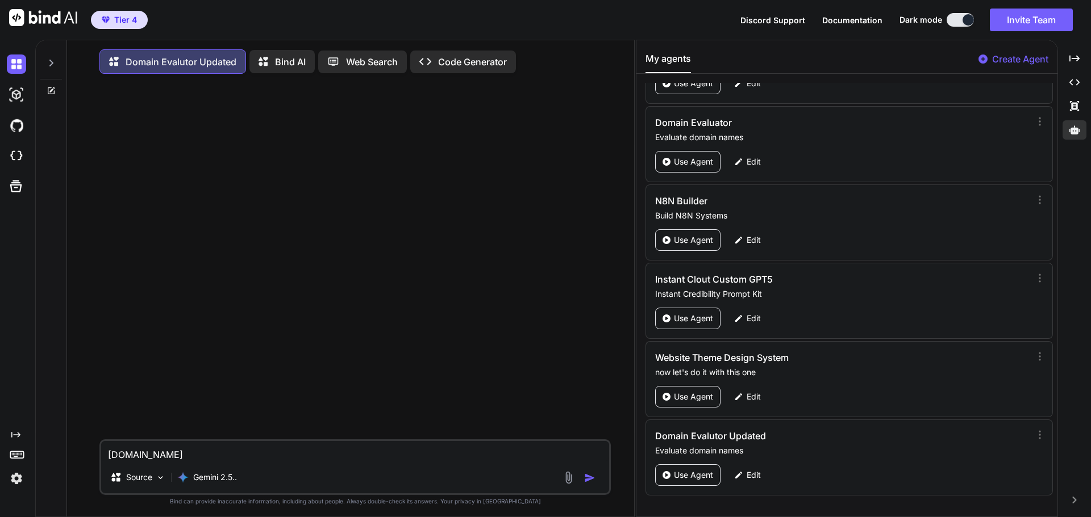
click at [151, 457] on textarea "Unilogicai.com" at bounding box center [355, 451] width 508 height 20
type textarea "Unilogica.com"
type textarea "x"
type textarea "Unilogic.com"
type textarea "x"
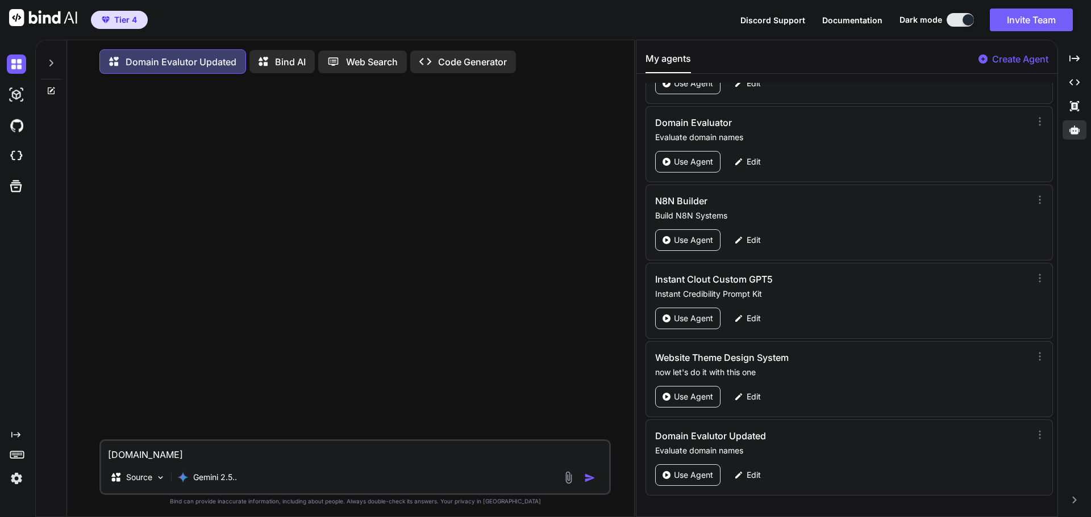
type textarea "UnilogicA.com"
type textarea "x"
type textarea "UnilogicAI.com"
type textarea "x"
type textarea "UnilogicAI.com"
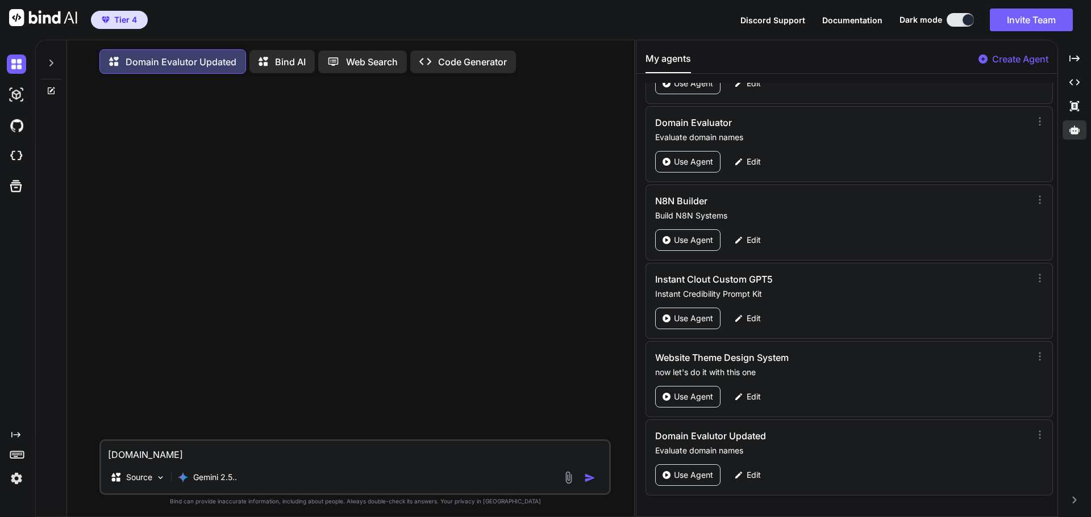
click at [587, 481] on img "button" at bounding box center [589, 478] width 11 height 11
type textarea "x"
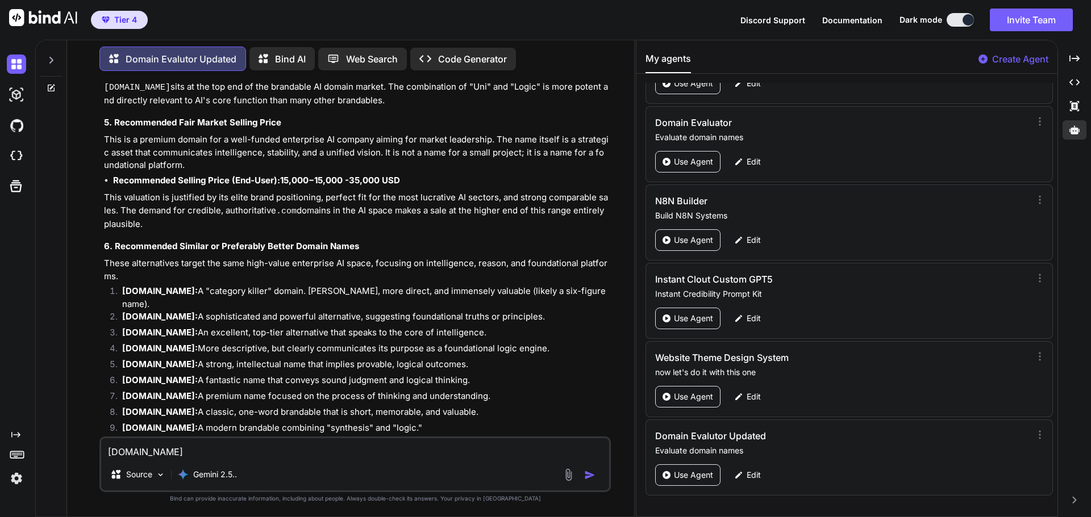
scroll to position [702, 0]
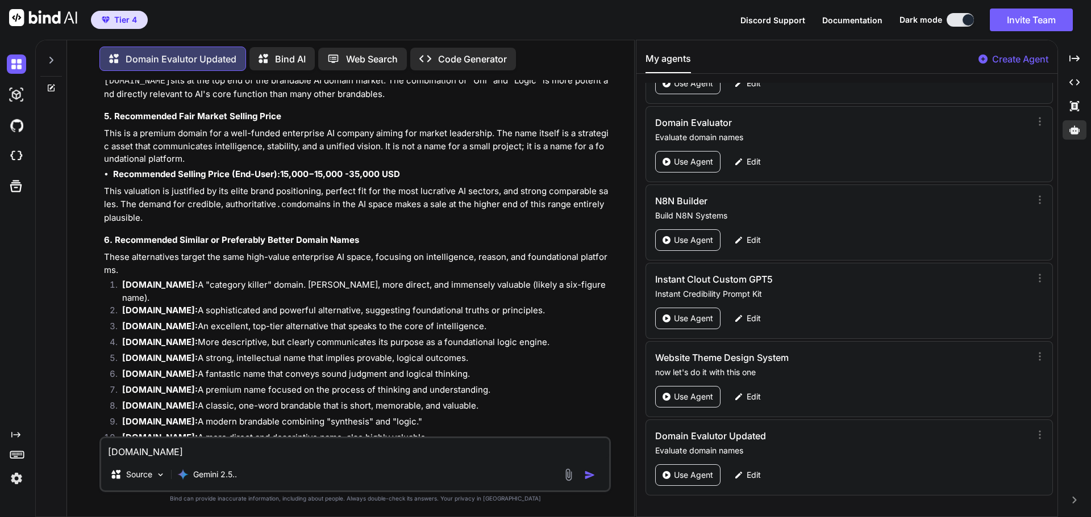
click at [246, 449] on textarea "UnilogicAI.com" at bounding box center [355, 449] width 508 height 20
paste textarea "unimodalai"
click at [114, 451] on textarea "unimodalAI.com" at bounding box center [355, 449] width 508 height 20
type textarea "UnimodalAI.com"
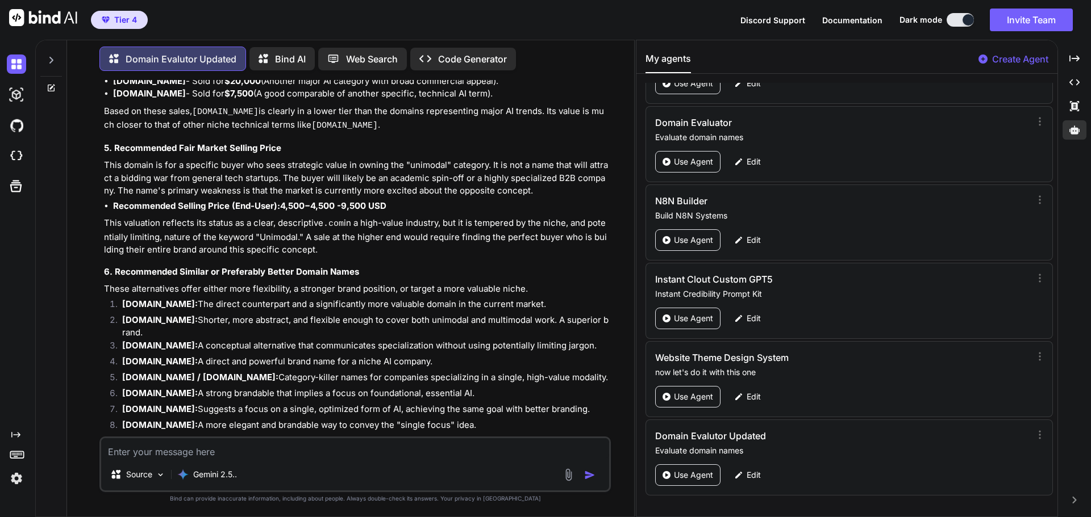
scroll to position [1736, 0]
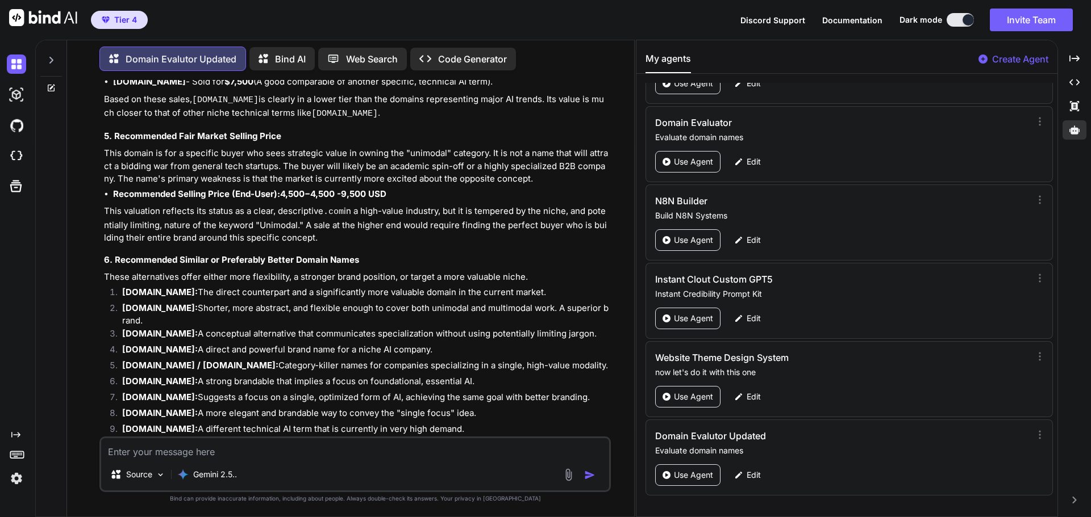
click at [151, 451] on textarea at bounding box center [355, 449] width 508 height 20
paste textarea "unipointai"
type textarea "unipointai.com"
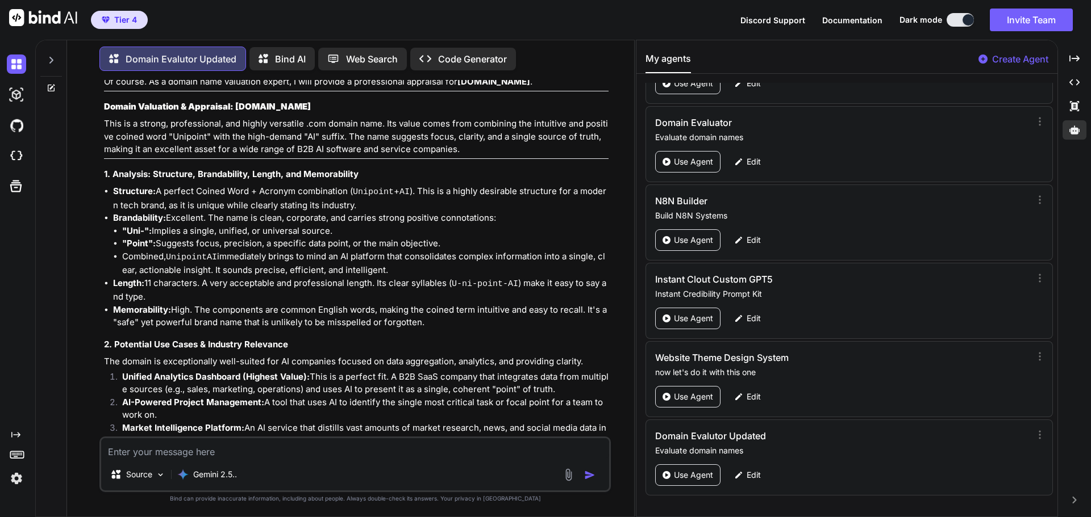
scroll to position [2197, 0]
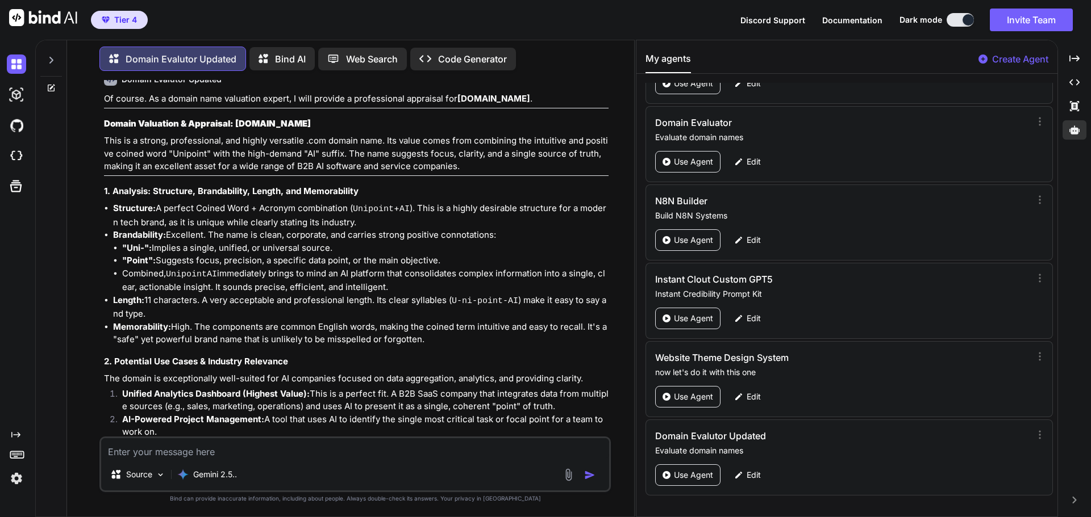
click at [202, 453] on textarea at bounding box center [355, 449] width 508 height 20
paste textarea "uniscopeai"
type textarea "uniscopeai.com"
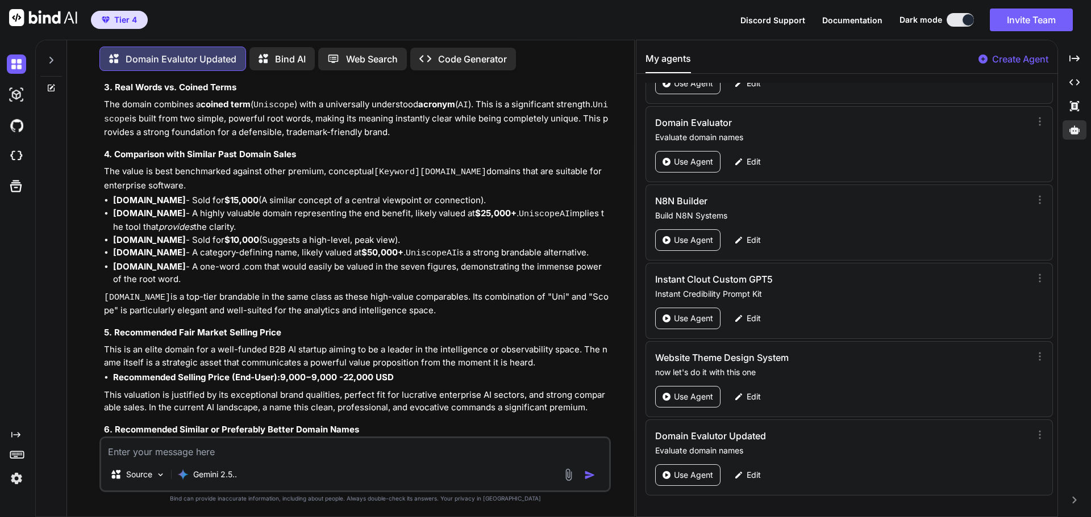
scroll to position [3689, 0]
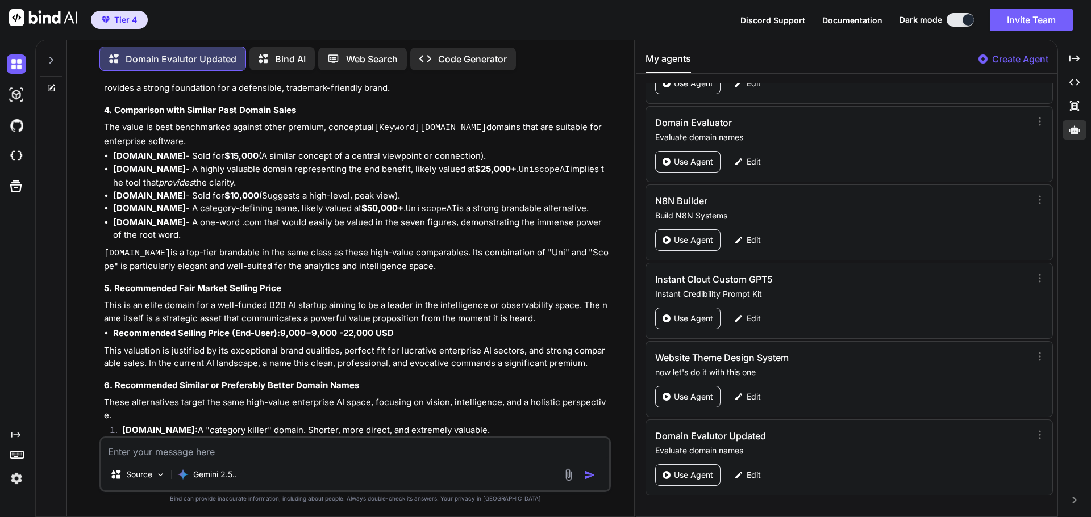
click at [205, 450] on textarea at bounding box center [355, 449] width 508 height 20
paste textarea "uniforceai"
type textarea "uniforceai.com"
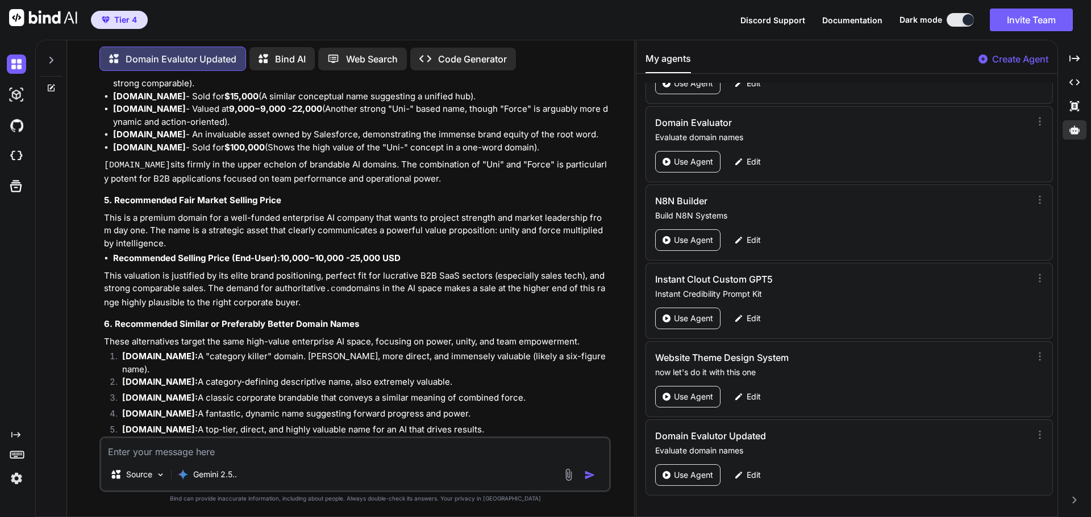
scroll to position [4846, 0]
click at [164, 454] on textarea at bounding box center [355, 449] width 508 height 20
paste textarea "unidrive"
type textarea "unidriveai.com"
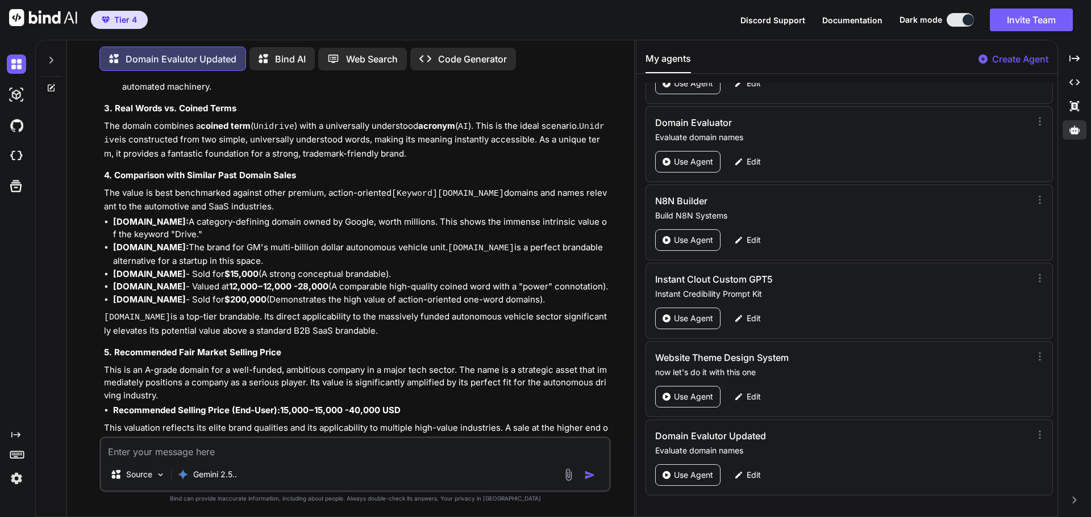
scroll to position [5746, 0]
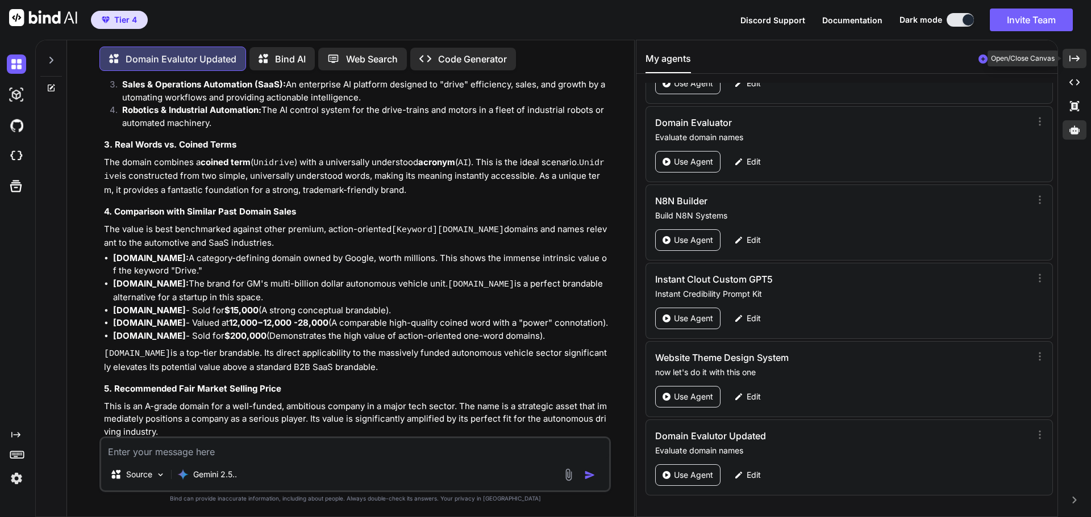
click at [1076, 58] on icon "Created with Pixso." at bounding box center [1074, 58] width 10 height 10
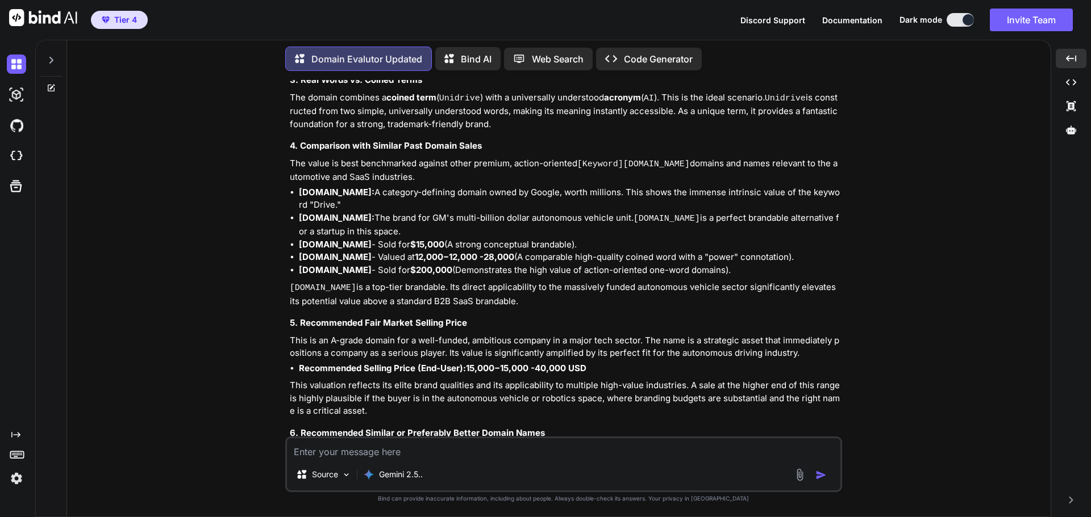
scroll to position [5601, 0]
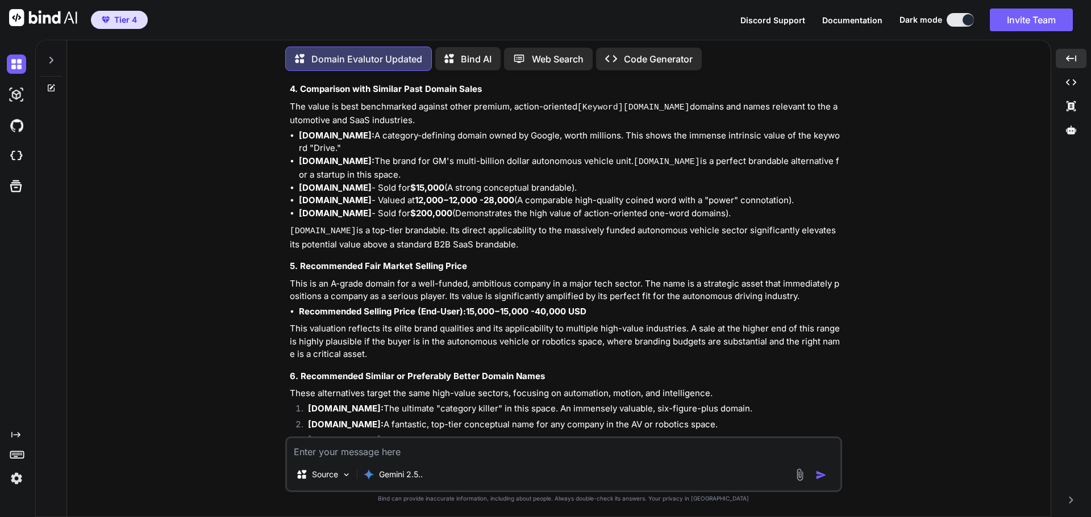
click at [729, 370] on h4 "6. Recommended Similar or Preferably Better Domain Names" at bounding box center [565, 376] width 550 height 13
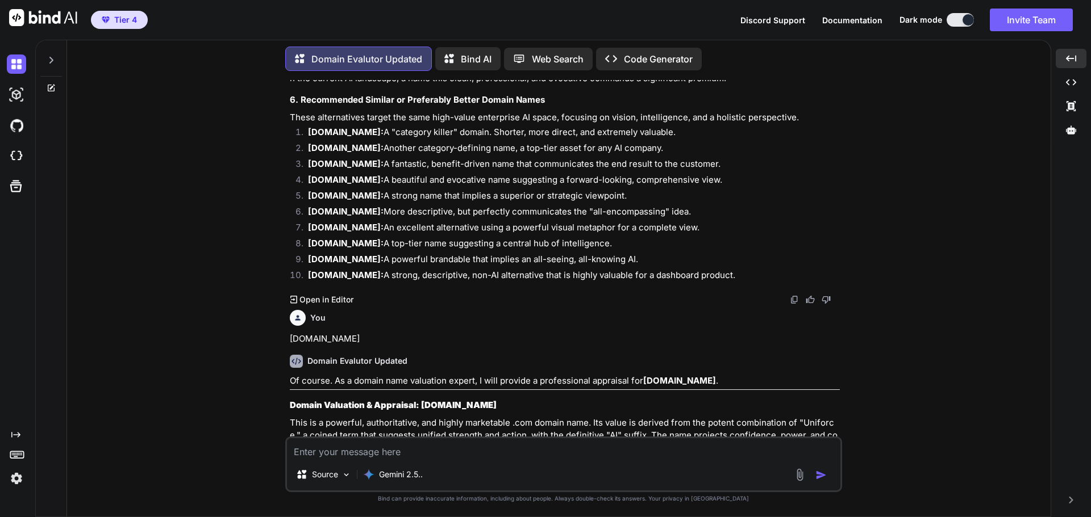
scroll to position [3783, 0]
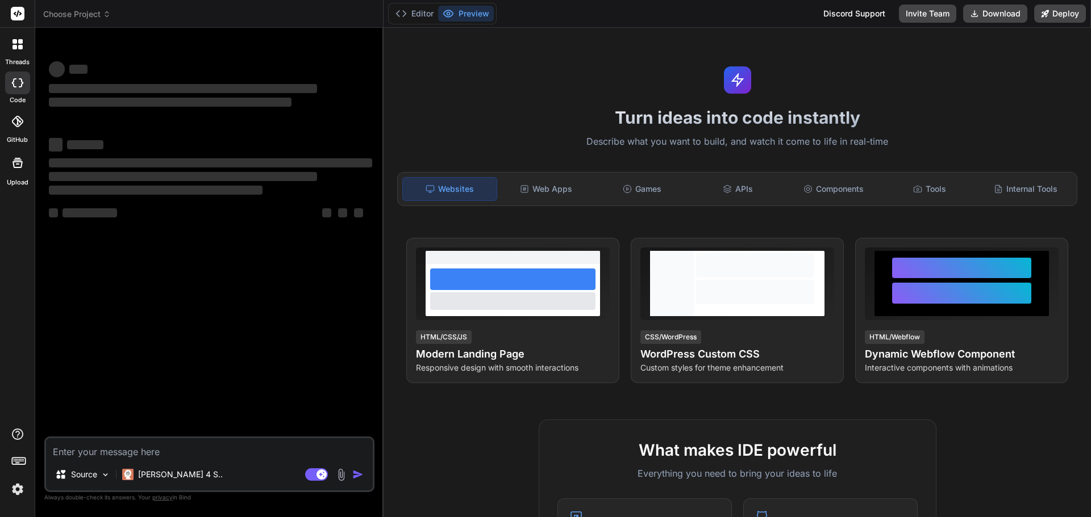
type textarea "x"
